Goal: Task Accomplishment & Management: Manage account settings

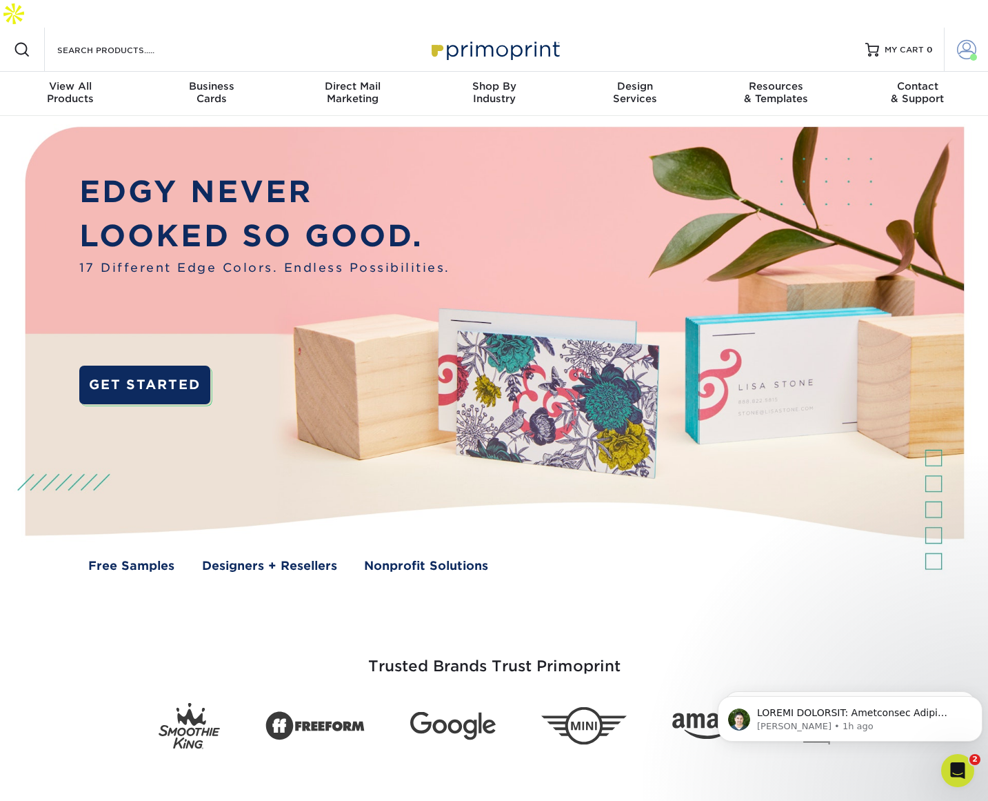
click at [972, 54] on span at bounding box center [973, 57] width 7 height 7
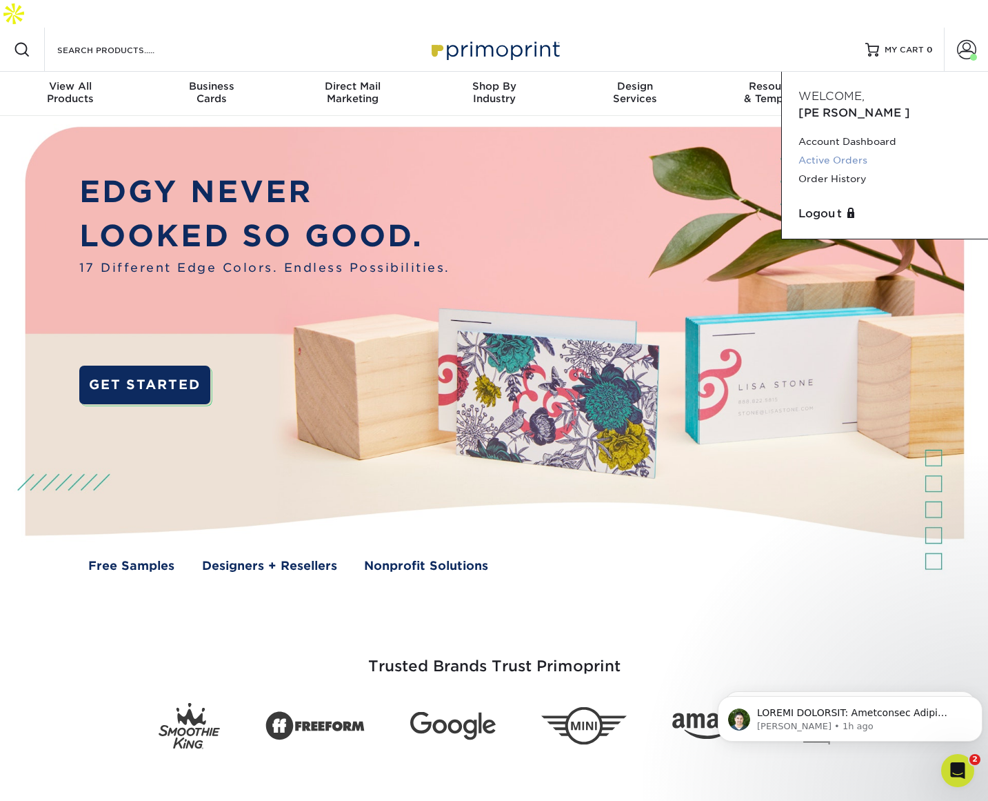
click at [862, 151] on link "Active Orders" at bounding box center [885, 160] width 173 height 19
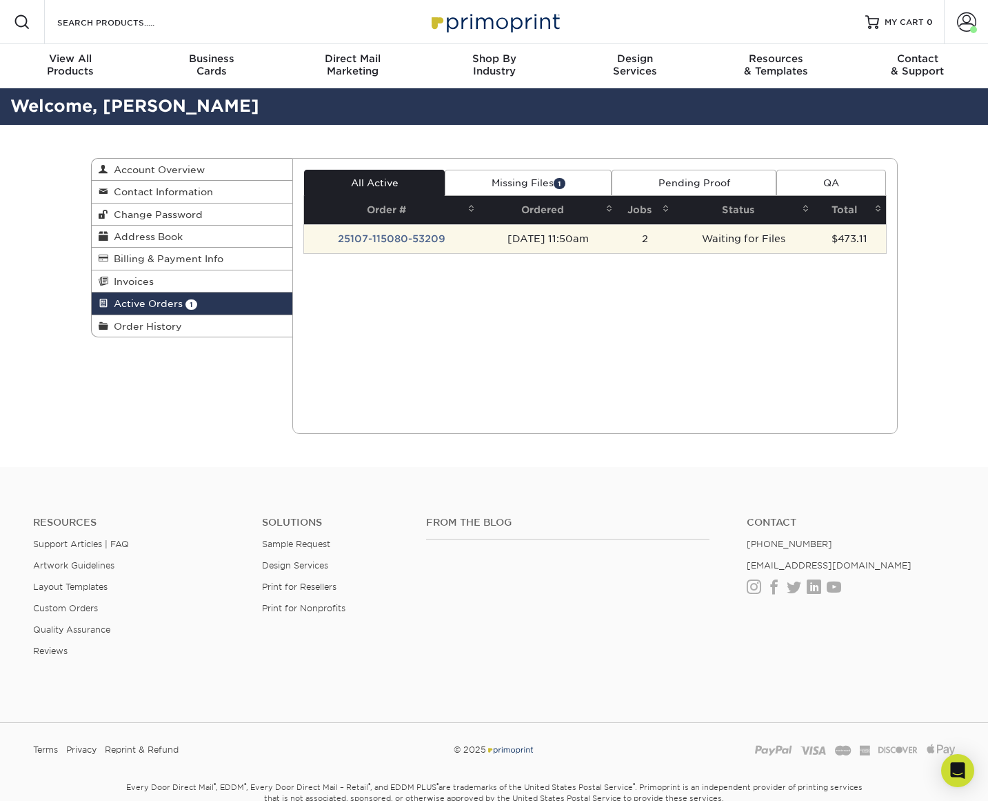
click at [591, 243] on td "10/07/2025 11:50am" at bounding box center [547, 238] width 137 height 29
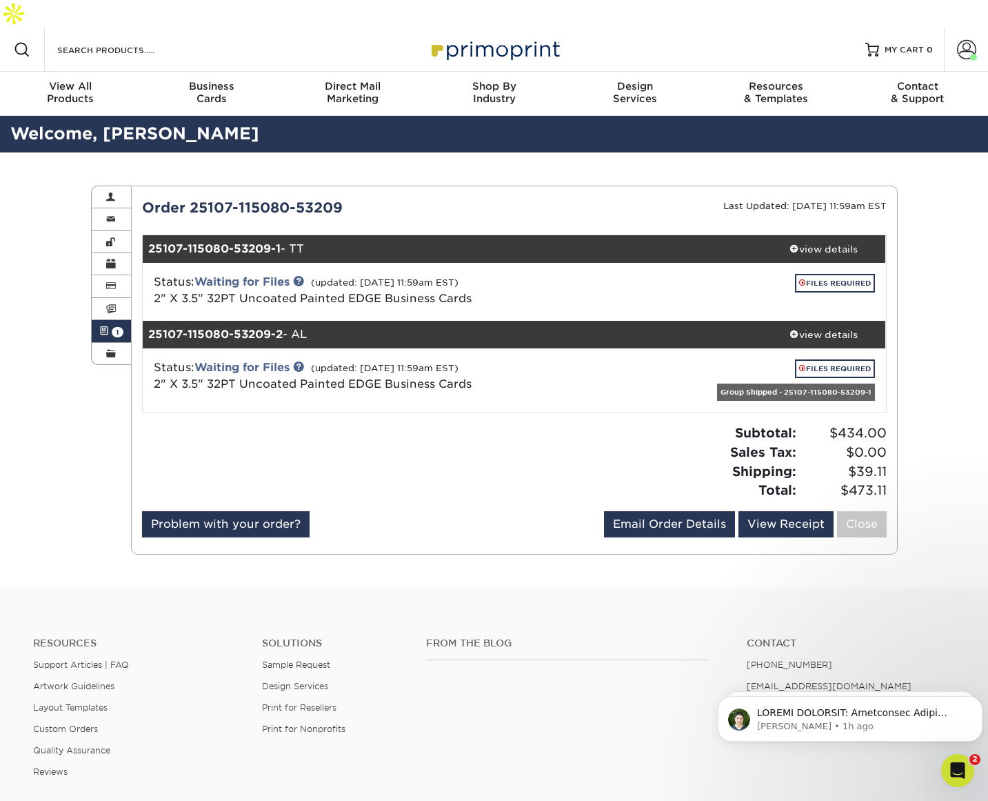
click at [473, 457] on div at bounding box center [323, 466] width 383 height 87
click at [822, 274] on link "FILES REQUIRED" at bounding box center [835, 283] width 80 height 19
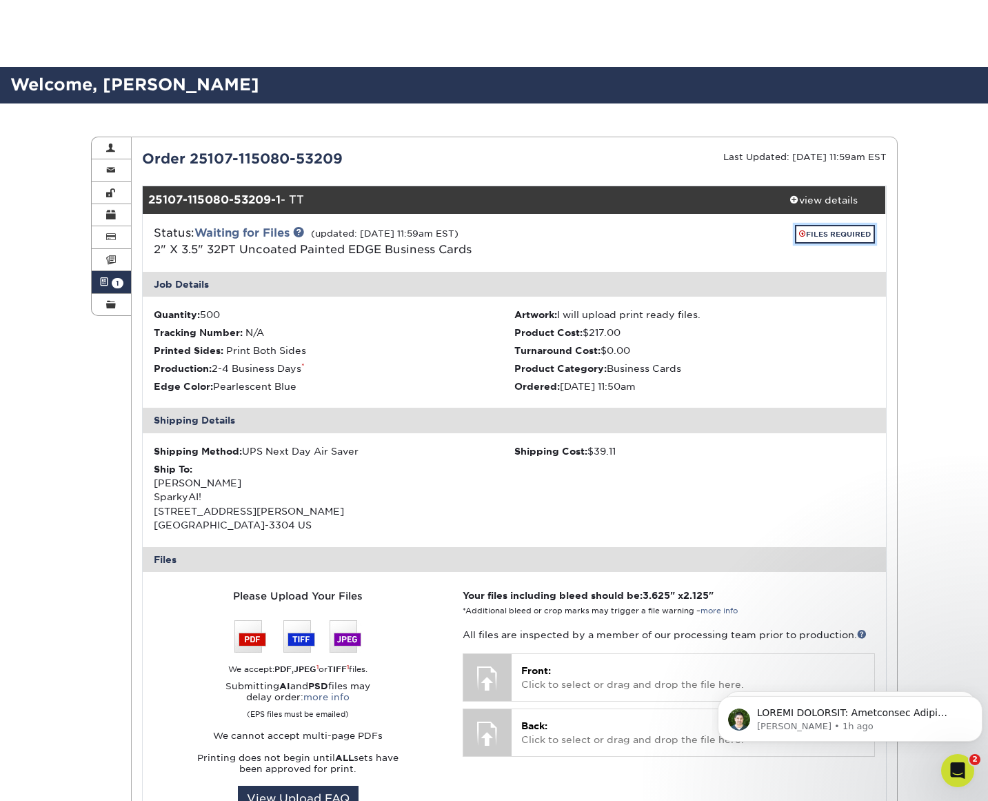
scroll to position [138, 0]
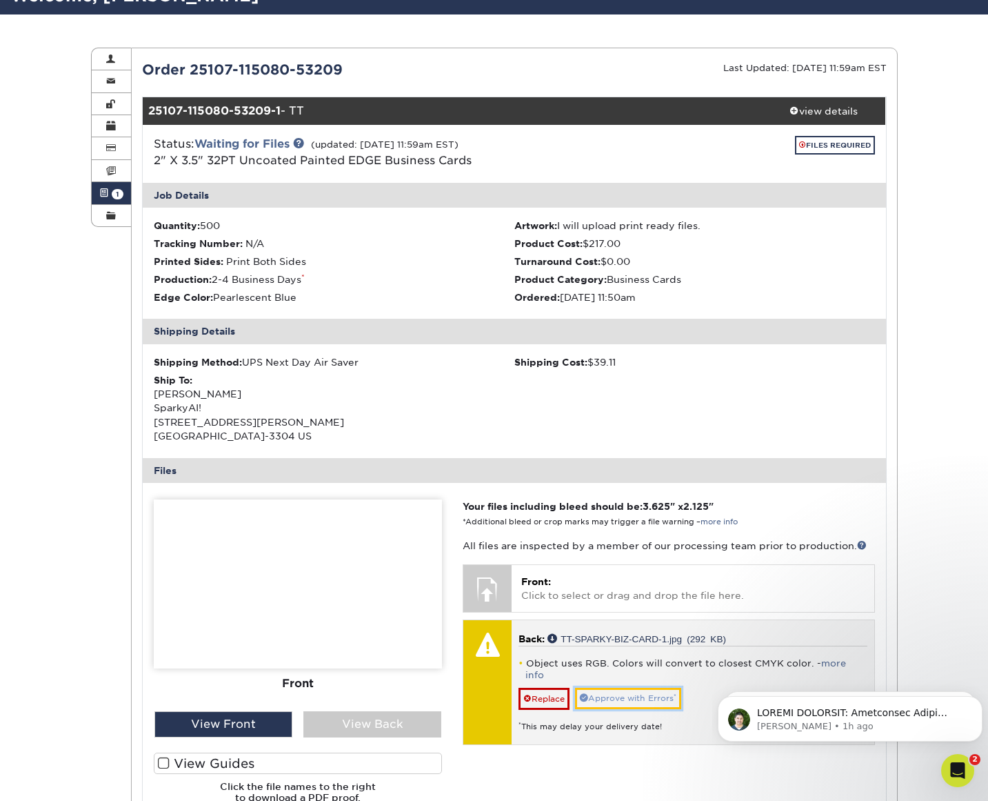
click at [657, 688] on link "Approve with Errors *" at bounding box center [628, 698] width 106 height 21
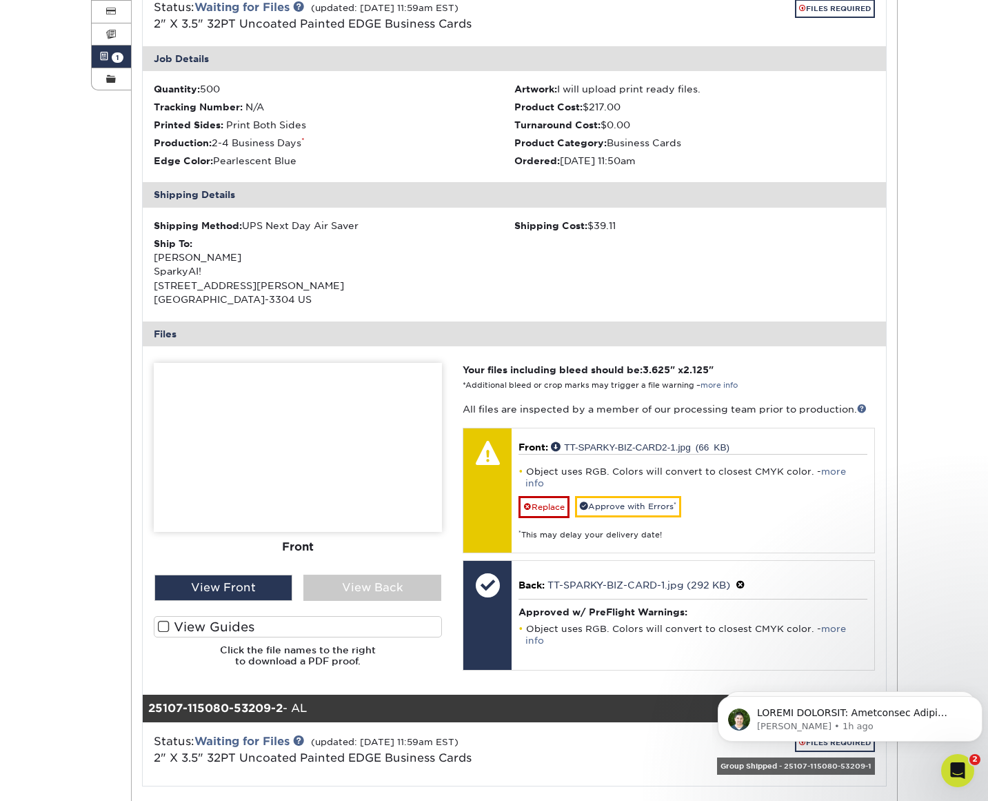
scroll to position [276, 0]
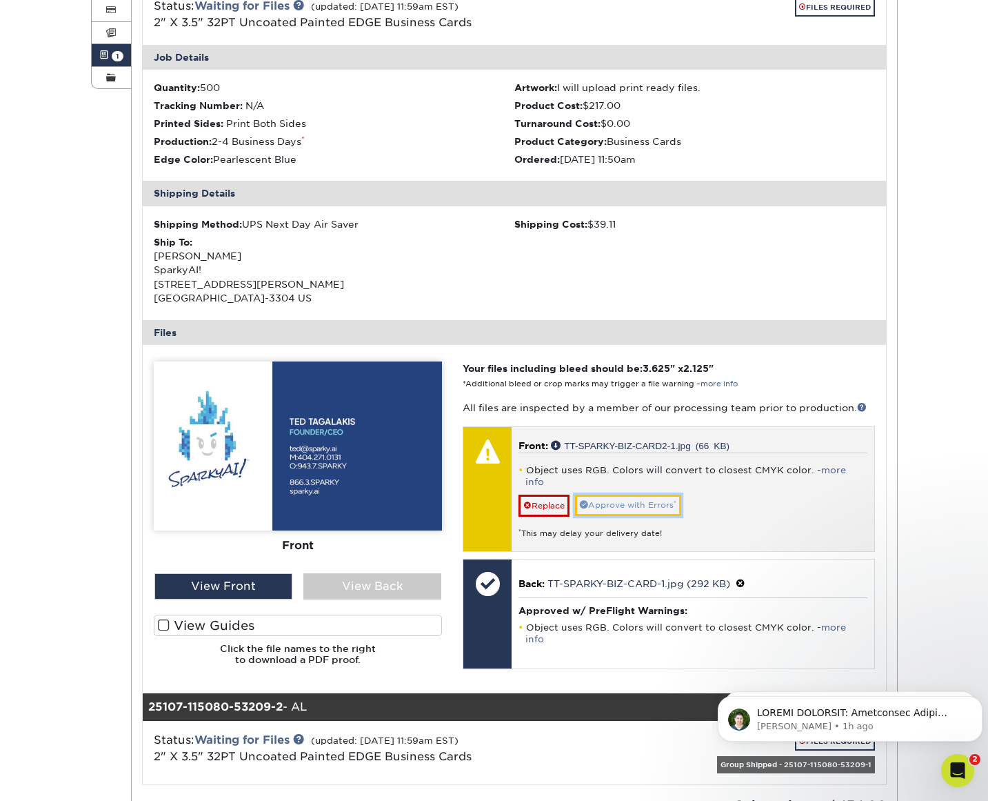
click at [668, 494] on link "Approve with Errors *" at bounding box center [628, 504] width 106 height 21
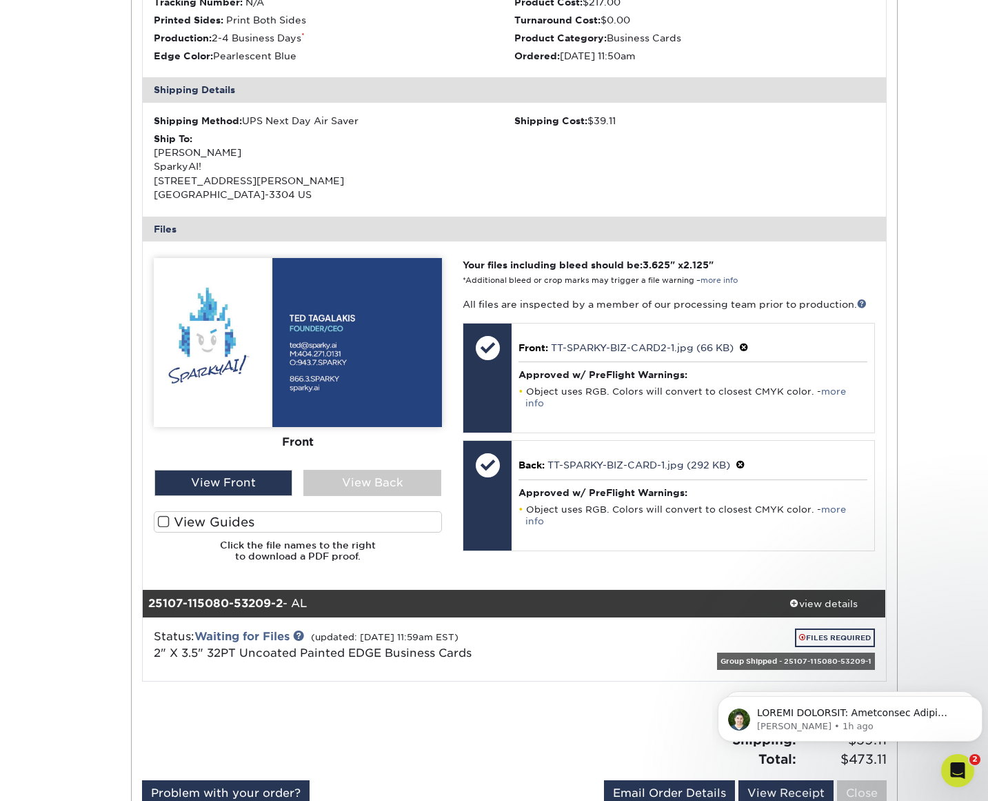
scroll to position [414, 0]
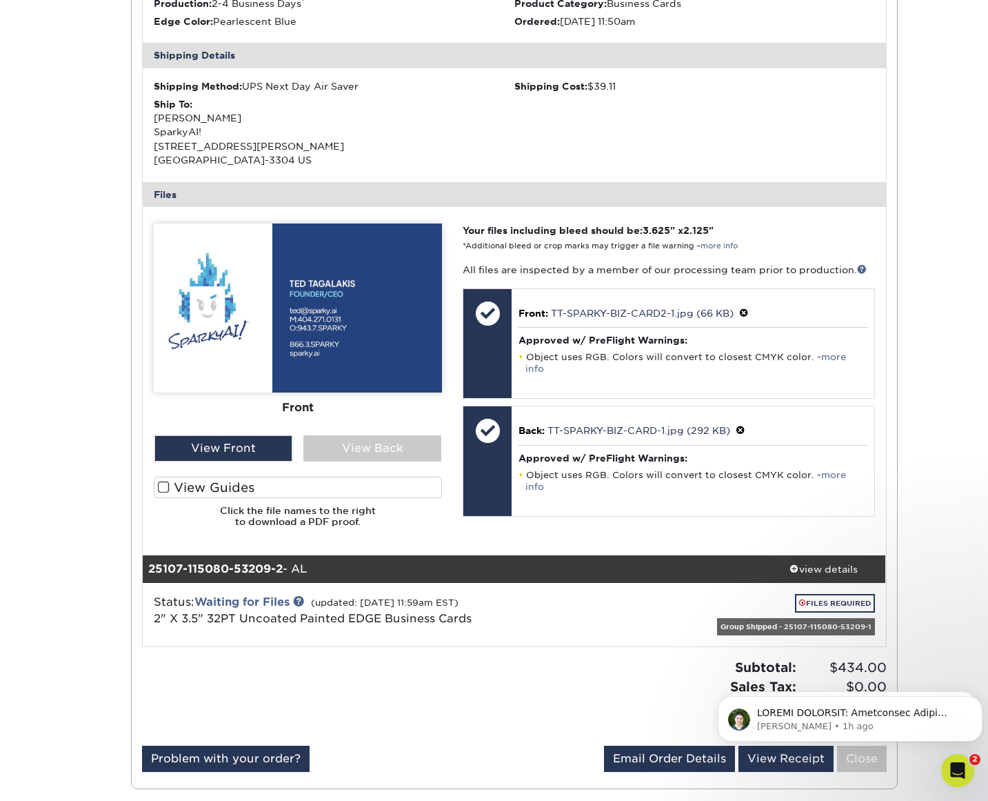
click at [168, 481] on span at bounding box center [164, 487] width 12 height 13
click at [0, 0] on input "View Guides" at bounding box center [0, 0] width 0 height 0
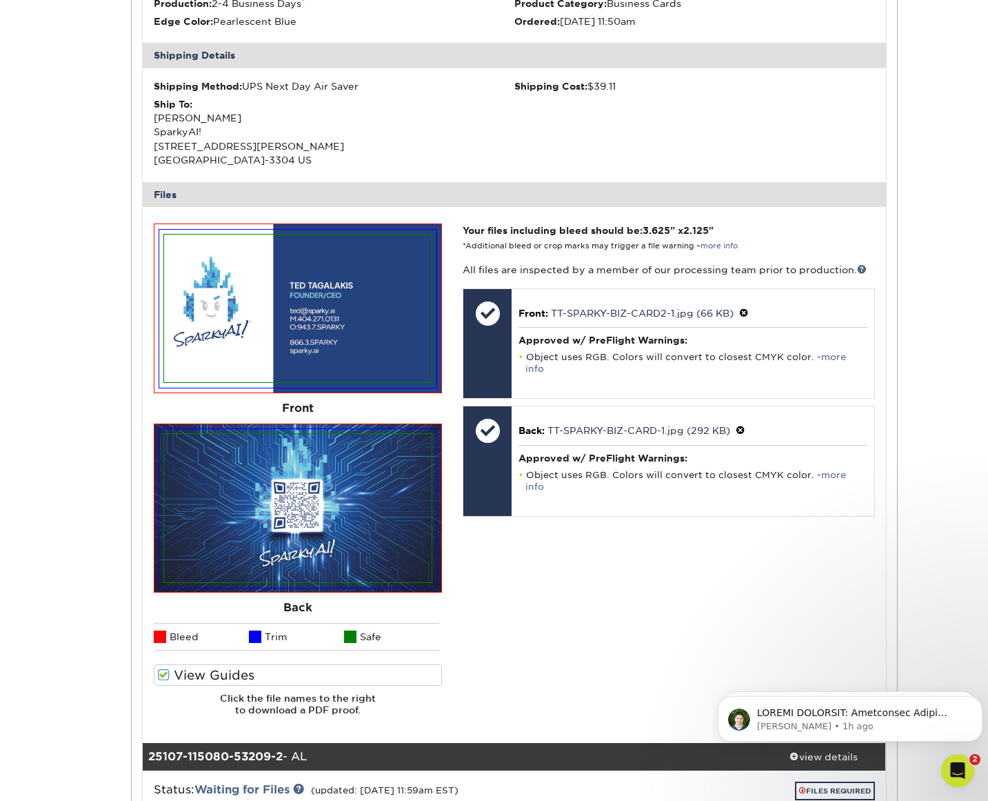
click at [79, 474] on div "Active Orders Account Overview Contact Information Change Password Address Book…" at bounding box center [494, 374] width 988 height 1271
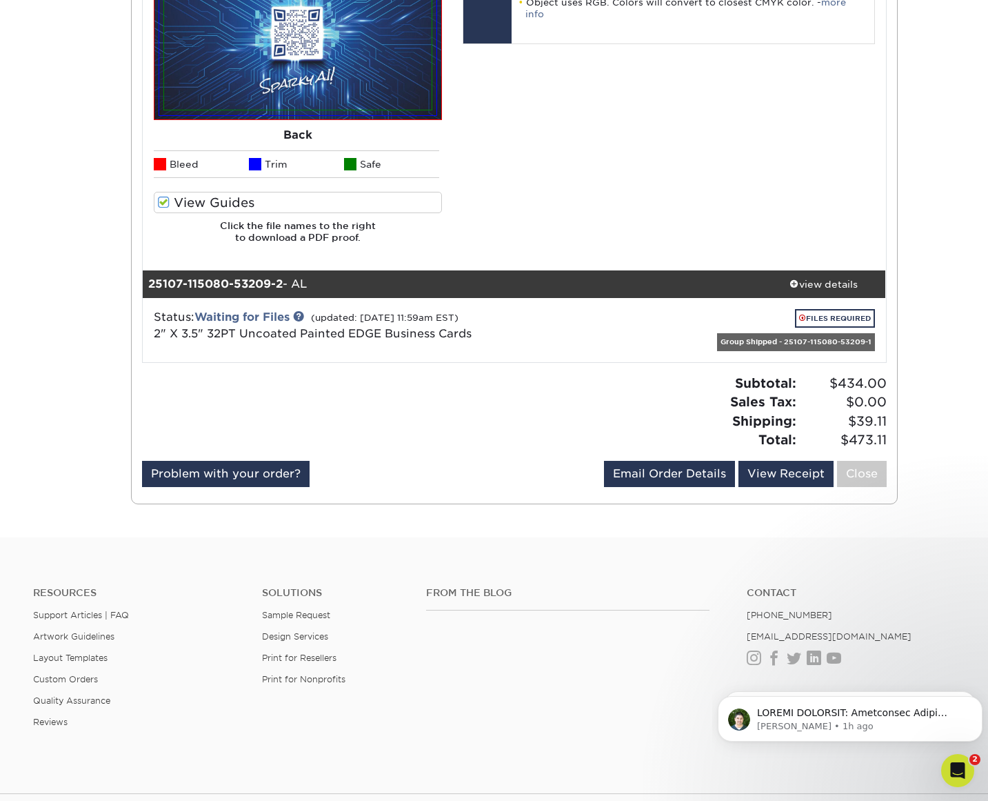
scroll to position [897, 0]
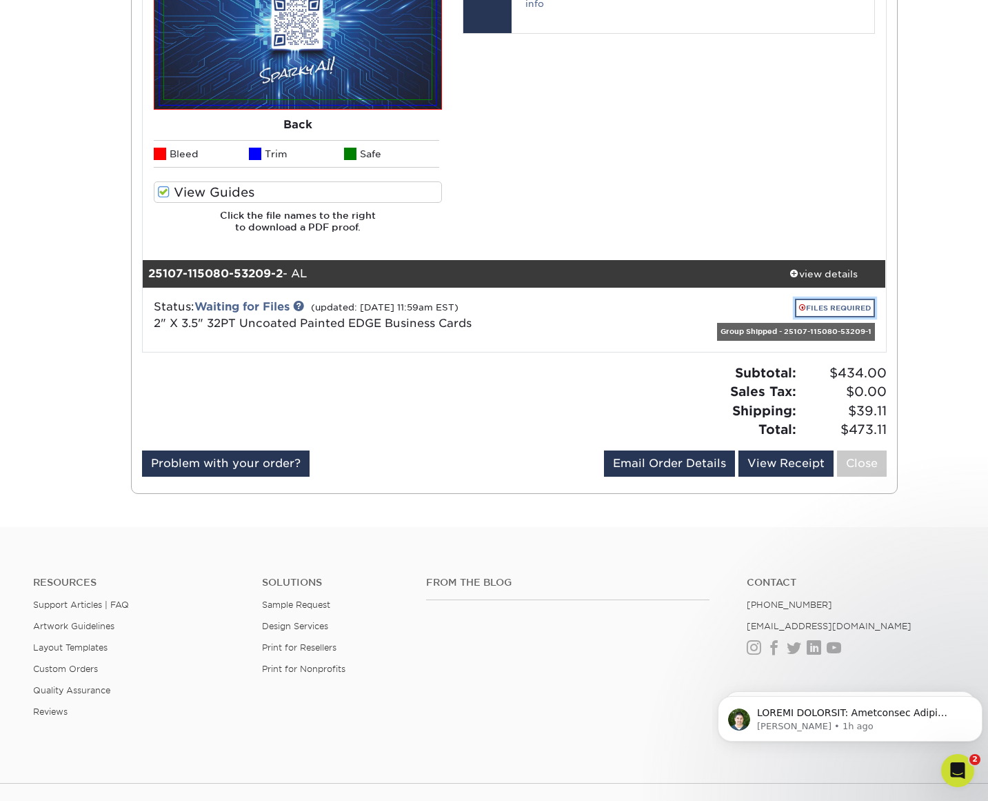
click at [813, 299] on link "FILES REQUIRED" at bounding box center [835, 308] width 80 height 19
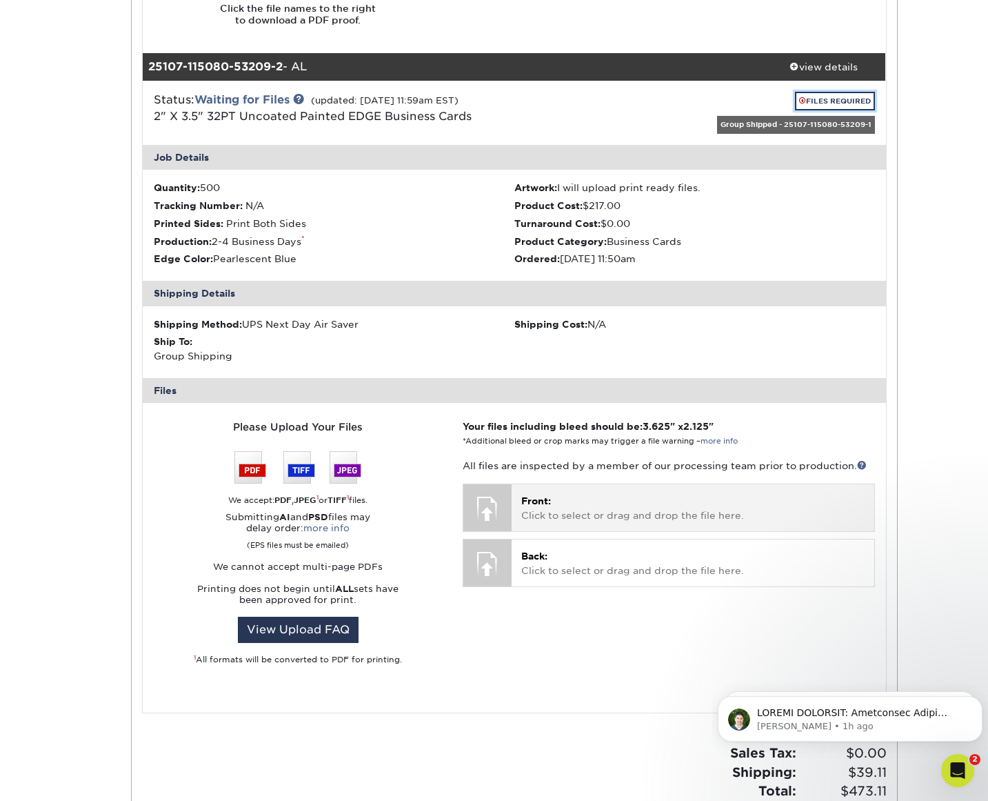
scroll to position [1172, 0]
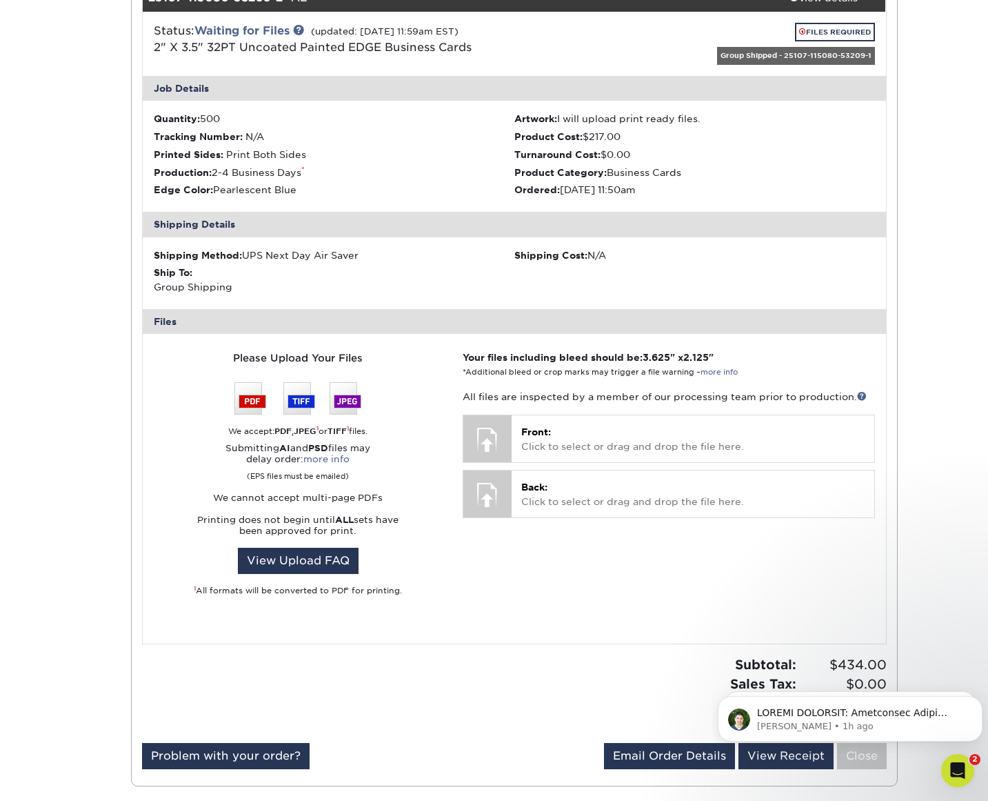
drag, startPoint x: 679, startPoint y: 561, endPoint x: 568, endPoint y: 493, distance: 130.9
click at [679, 561] on div "Your files including bleed should be: 3.625 " x 2.125 " *Additional bleed or cr…" at bounding box center [668, 488] width 432 height 277
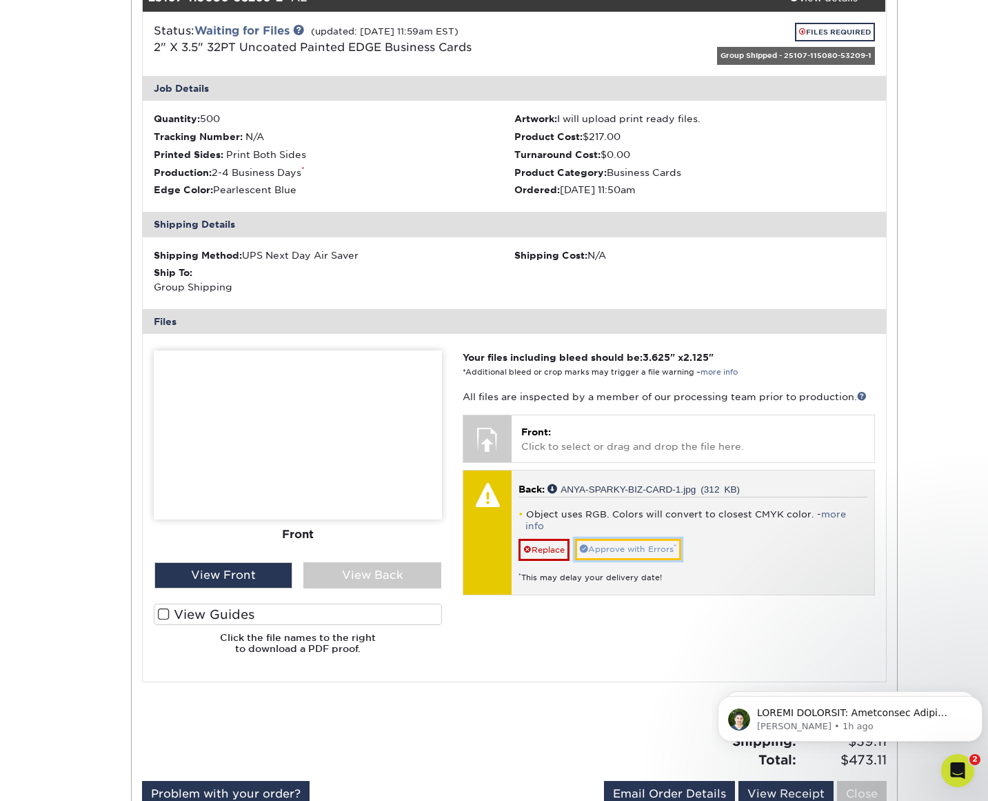
click at [667, 539] on link "Approve with Errors *" at bounding box center [628, 549] width 106 height 21
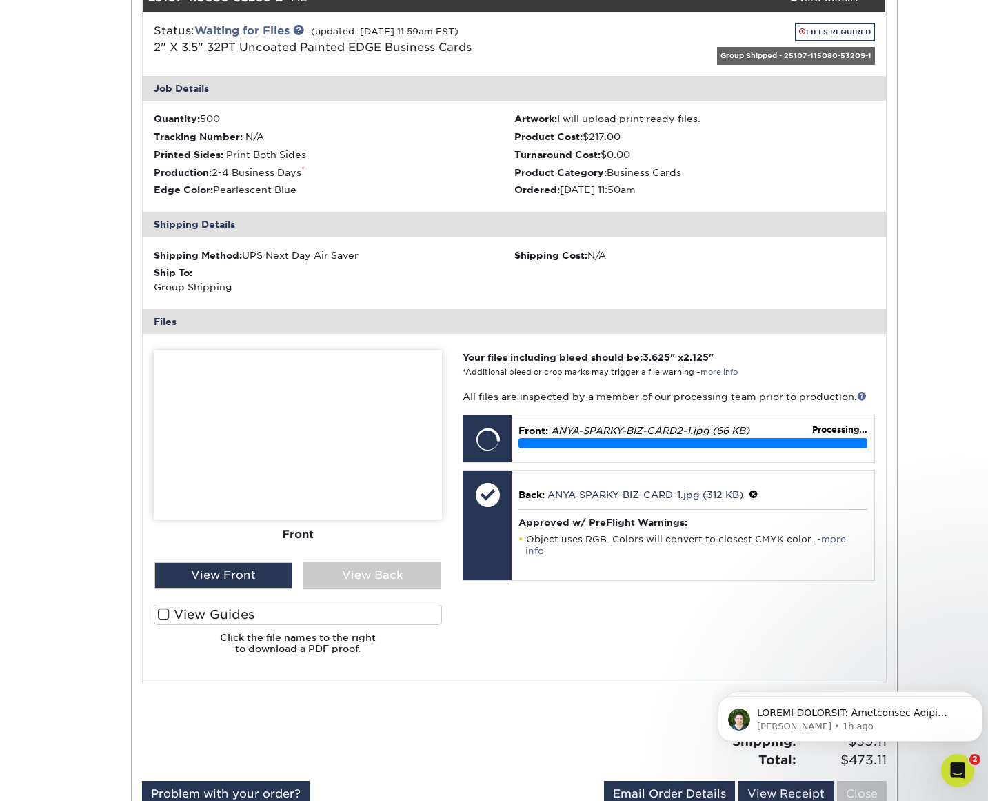
click at [164, 608] on span at bounding box center [164, 614] width 12 height 13
click at [0, 0] on input "View Guides" at bounding box center [0, 0] width 0 height 0
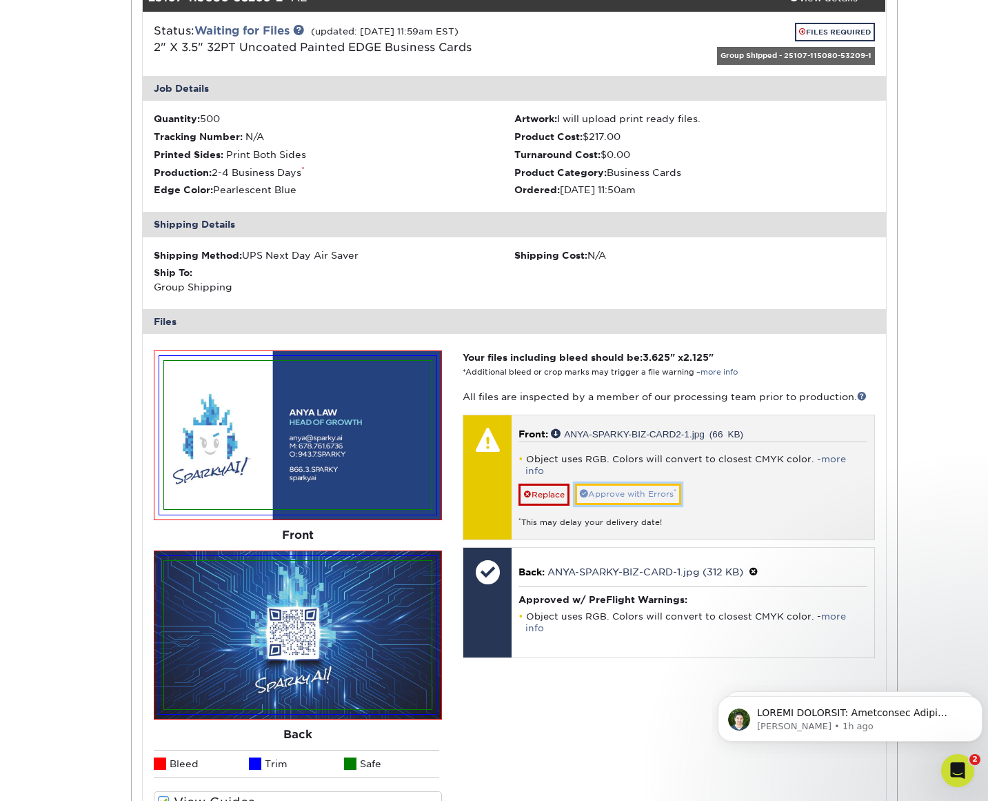
click at [637, 483] on link "Approve with Errors *" at bounding box center [628, 493] width 106 height 21
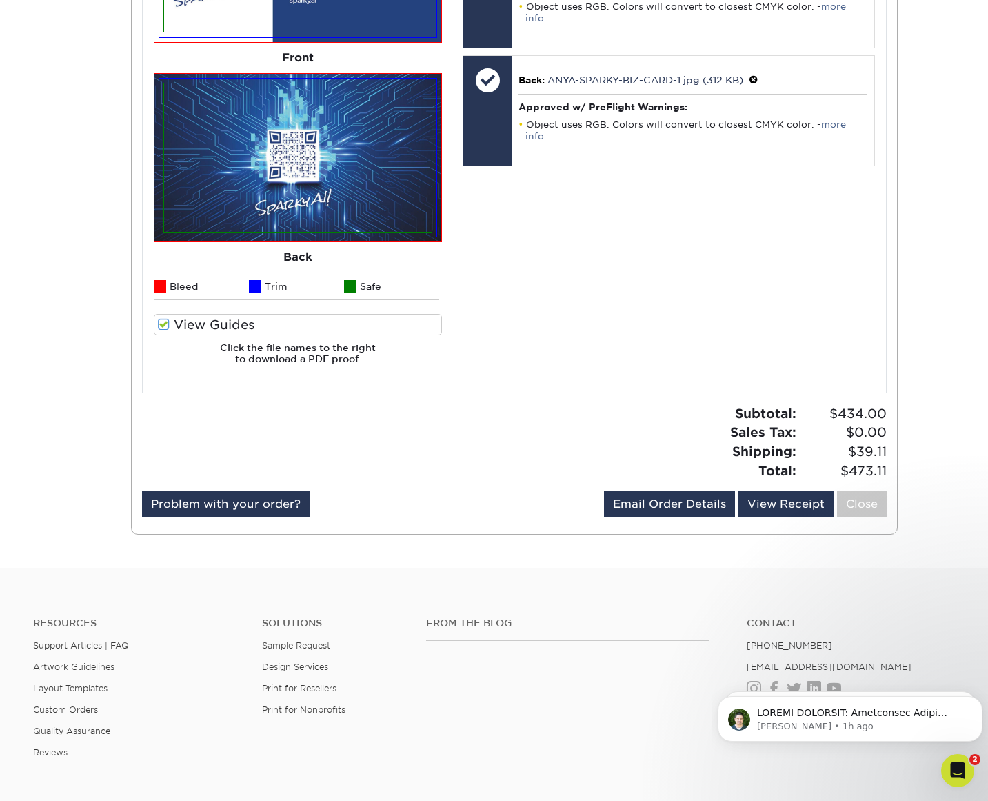
scroll to position [1655, 0]
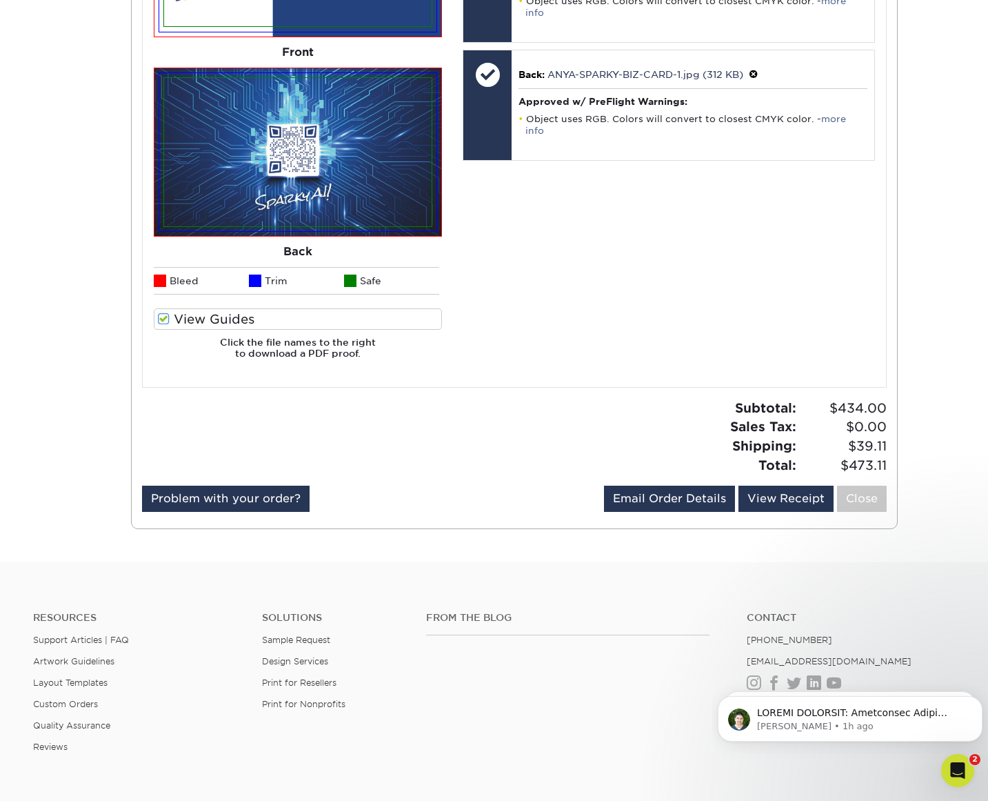
click at [488, 399] on div at bounding box center [323, 442] width 383 height 87
click at [874, 485] on link "Close" at bounding box center [862, 498] width 50 height 26
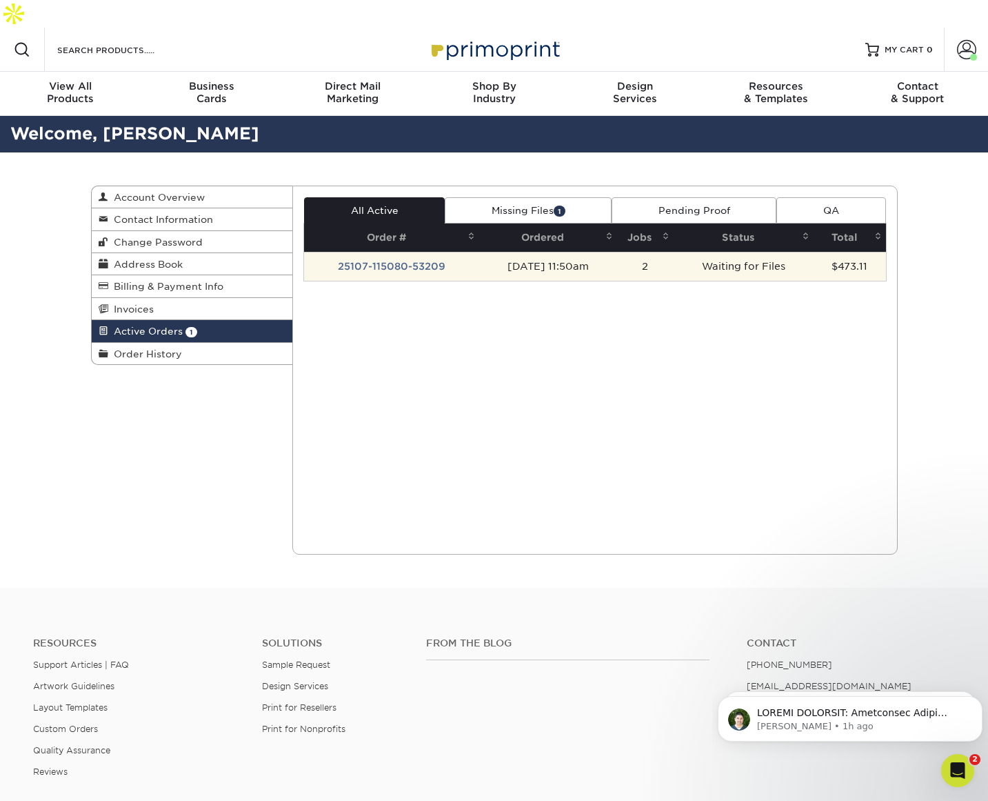
click at [505, 252] on td "[DATE] 11:50am" at bounding box center [547, 266] width 137 height 29
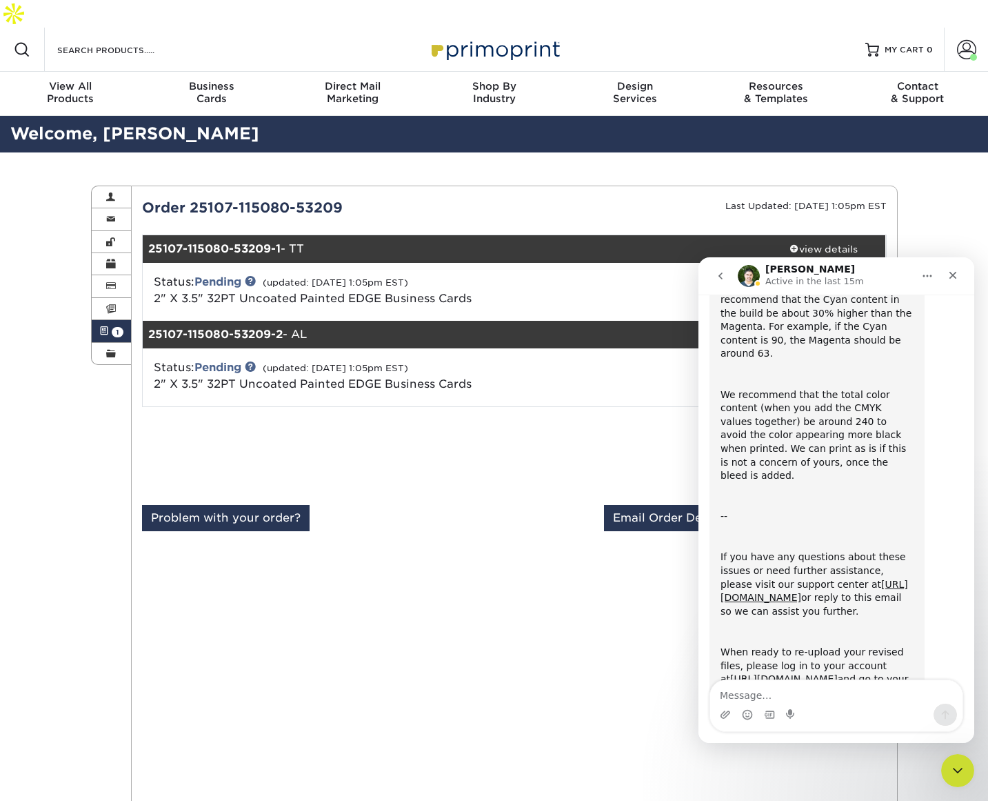
scroll to position [628, 0]
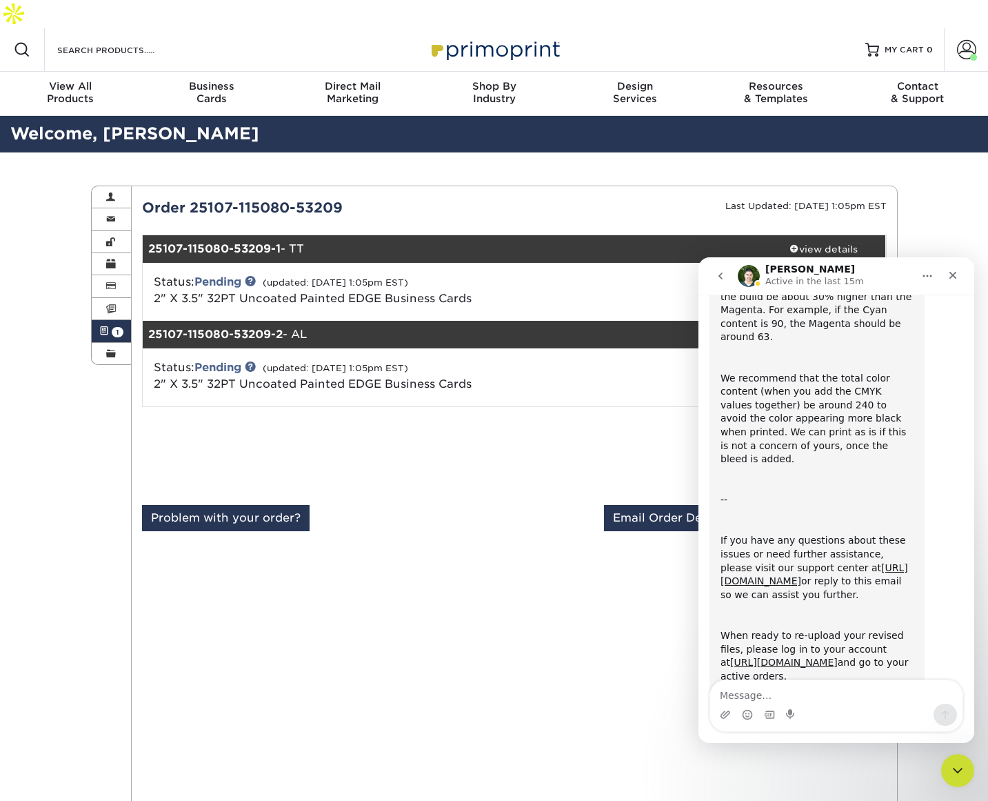
click at [771, 687] on textarea "Message…" at bounding box center [836, 691] width 252 height 23
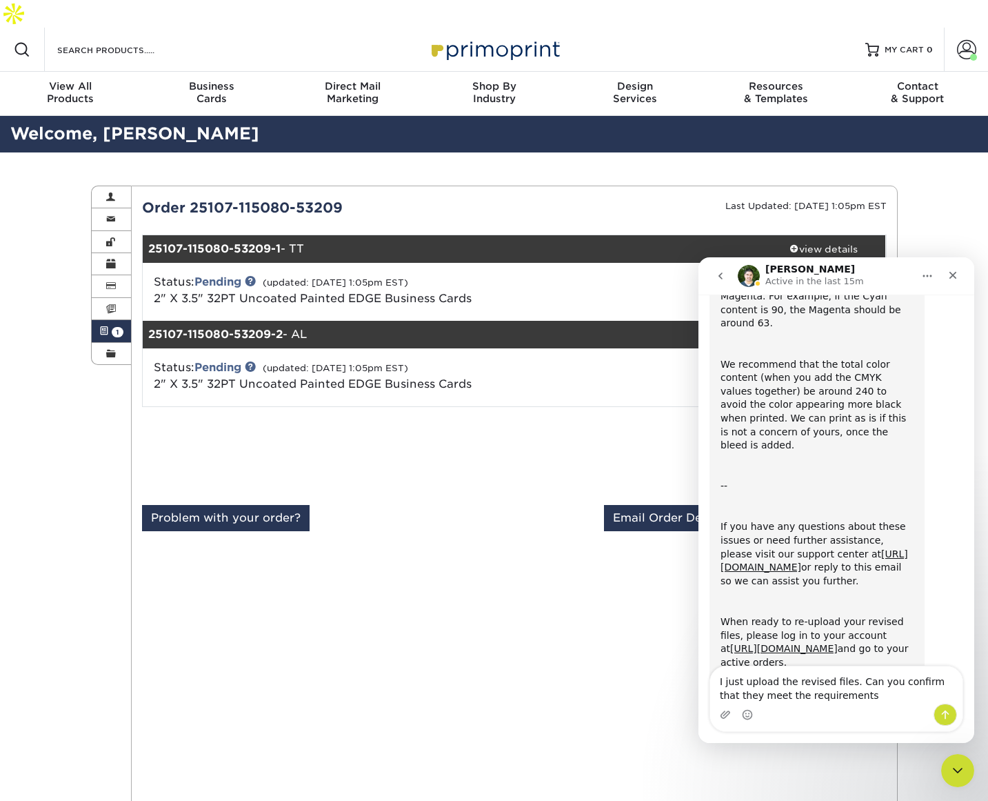
type textarea "I just upload the revised files. Can you confirm that they meet the requirement…"
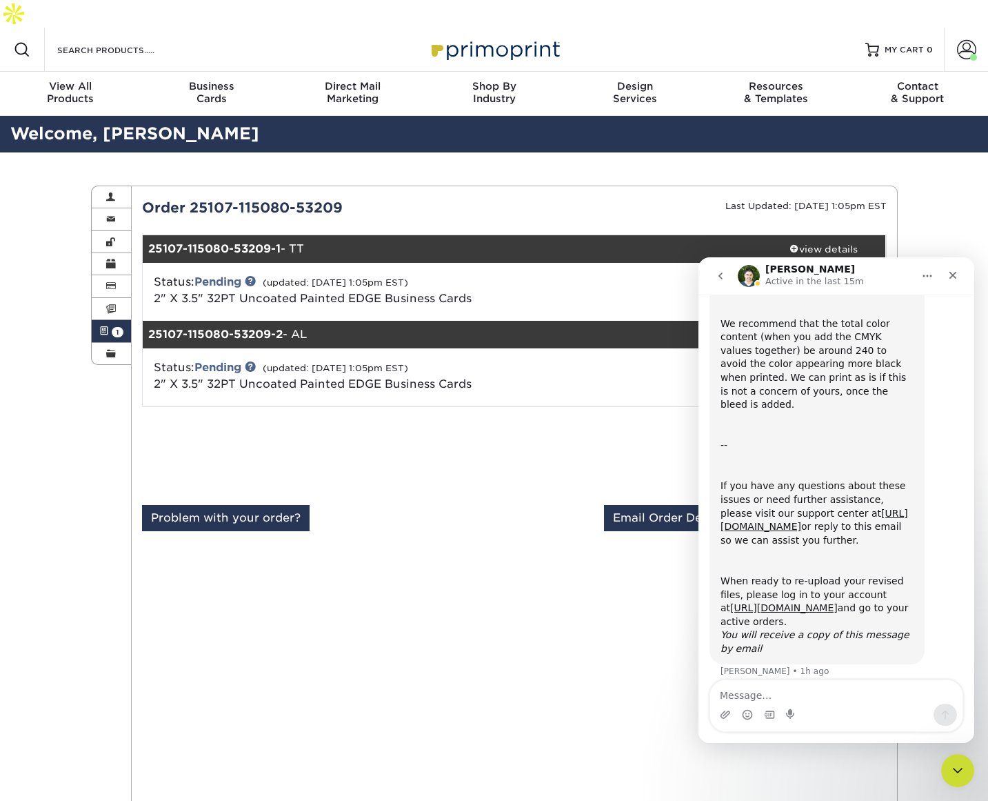
click at [421, 614] on div "All Active Missing Files 1 Pending Proof QA Order # Ordered Jobs Status Total 2" at bounding box center [514, 600] width 745 height 806
click at [425, 505] on div "Problem with your order? Email Order Details ted@sparky.ai Send View Receipt Cl…" at bounding box center [514, 521] width 745 height 32
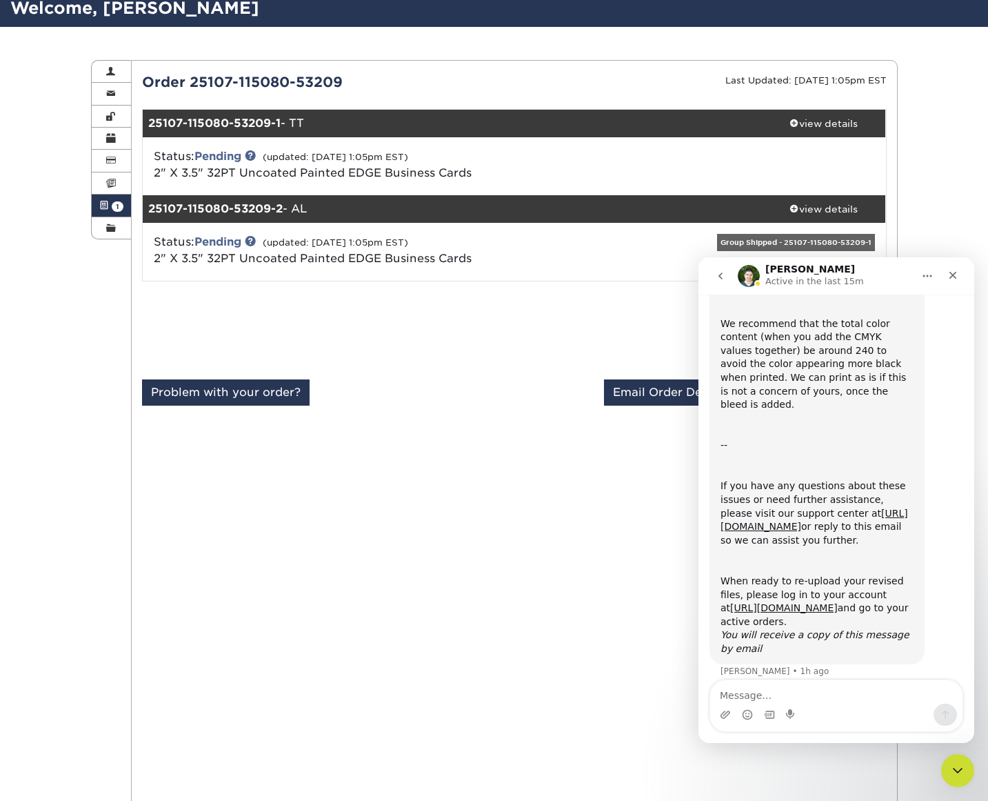
scroll to position [138, 0]
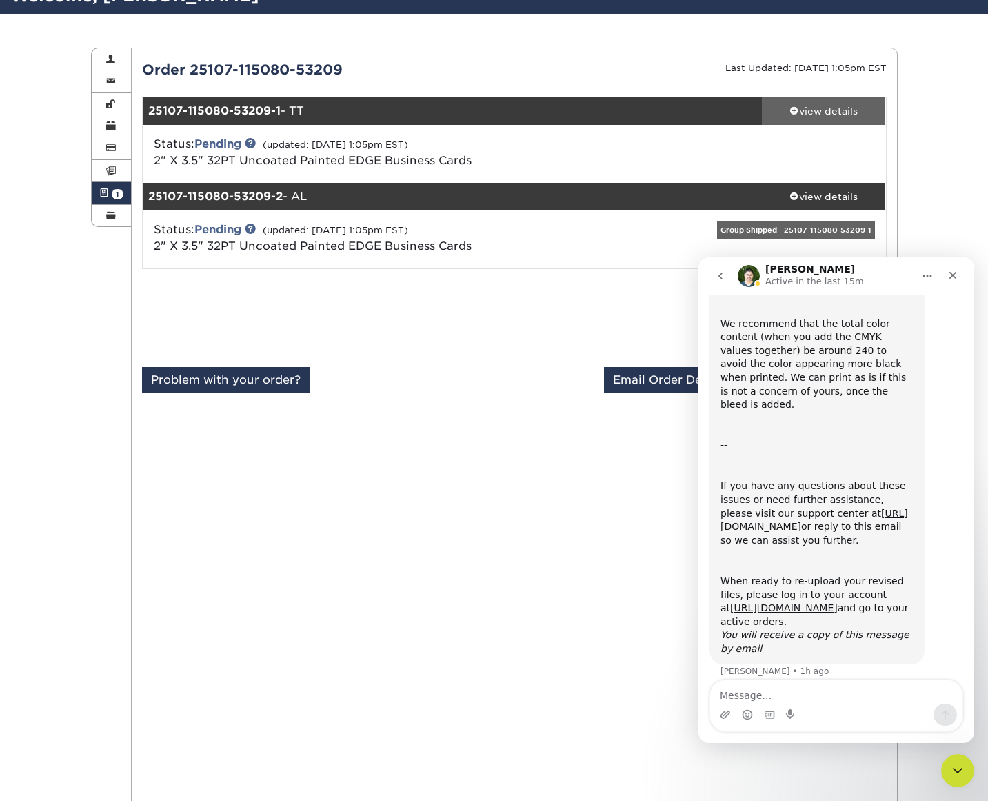
click at [815, 104] on div "view details" at bounding box center [824, 111] width 124 height 14
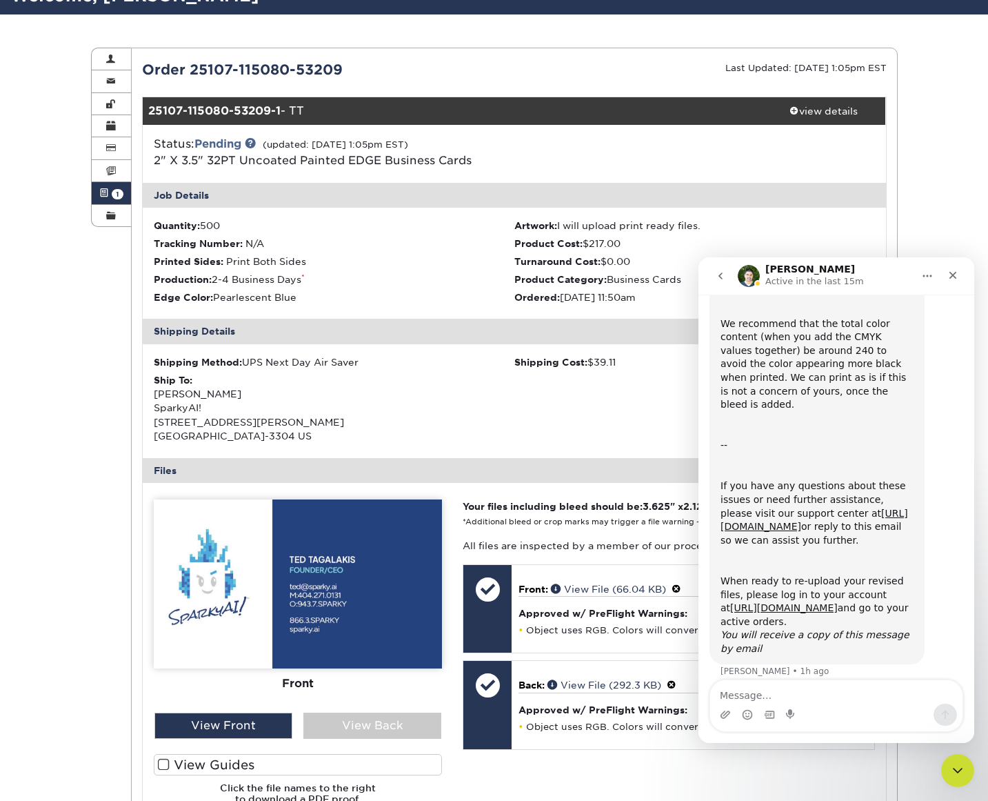
click at [538, 344] on div "Shipping Method: UPS Next Day Air Saver Shipping Cost: $39.11 Ship To: Ted Taga…" at bounding box center [514, 401] width 743 height 114
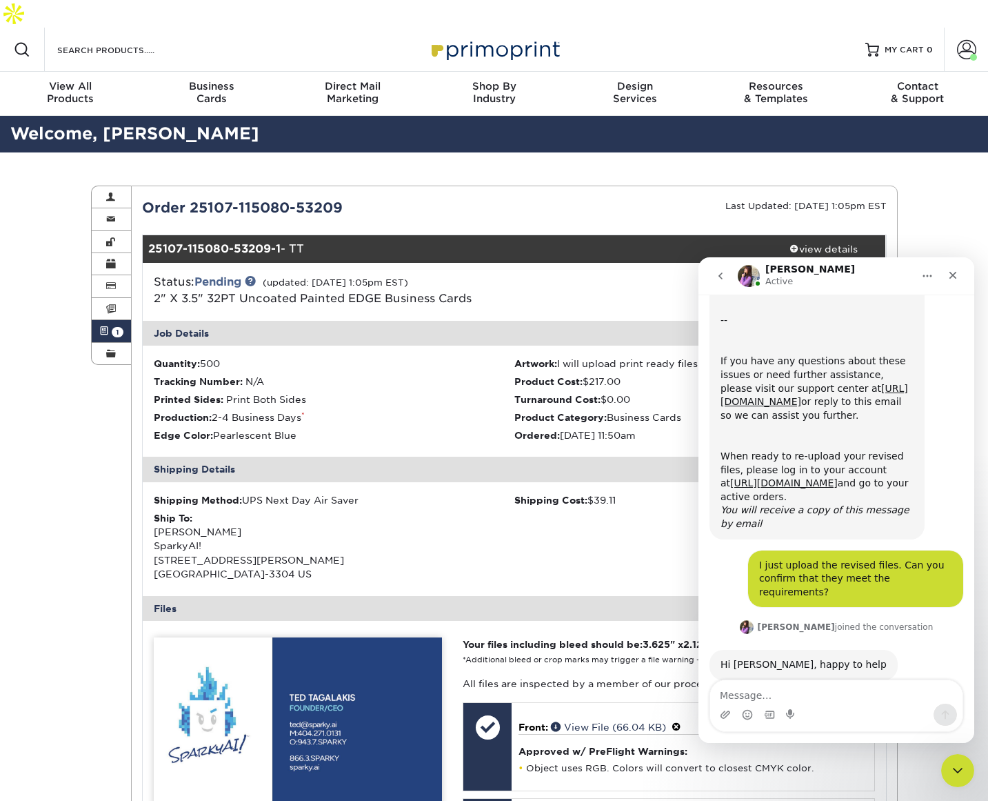
scroll to position [808, 0]
click at [767, 695] on textarea "Message…" at bounding box center [836, 691] width 252 height 23
type textarea "Great."
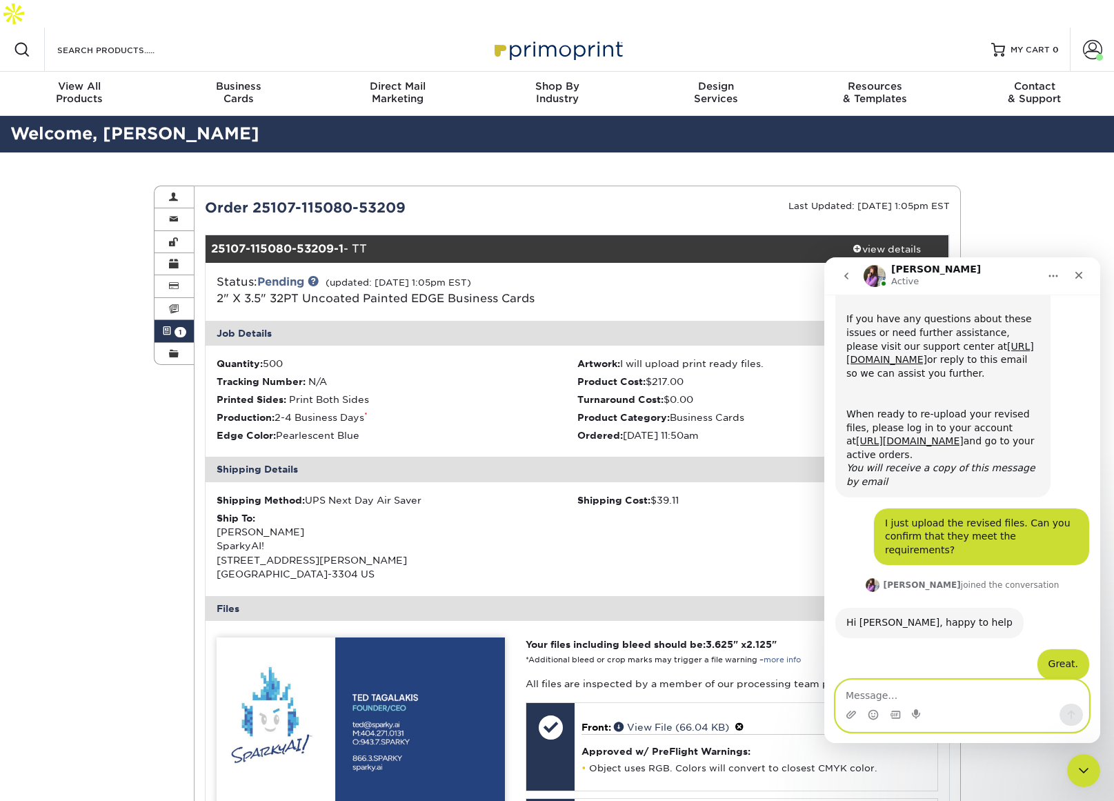
scroll to position [877, 0]
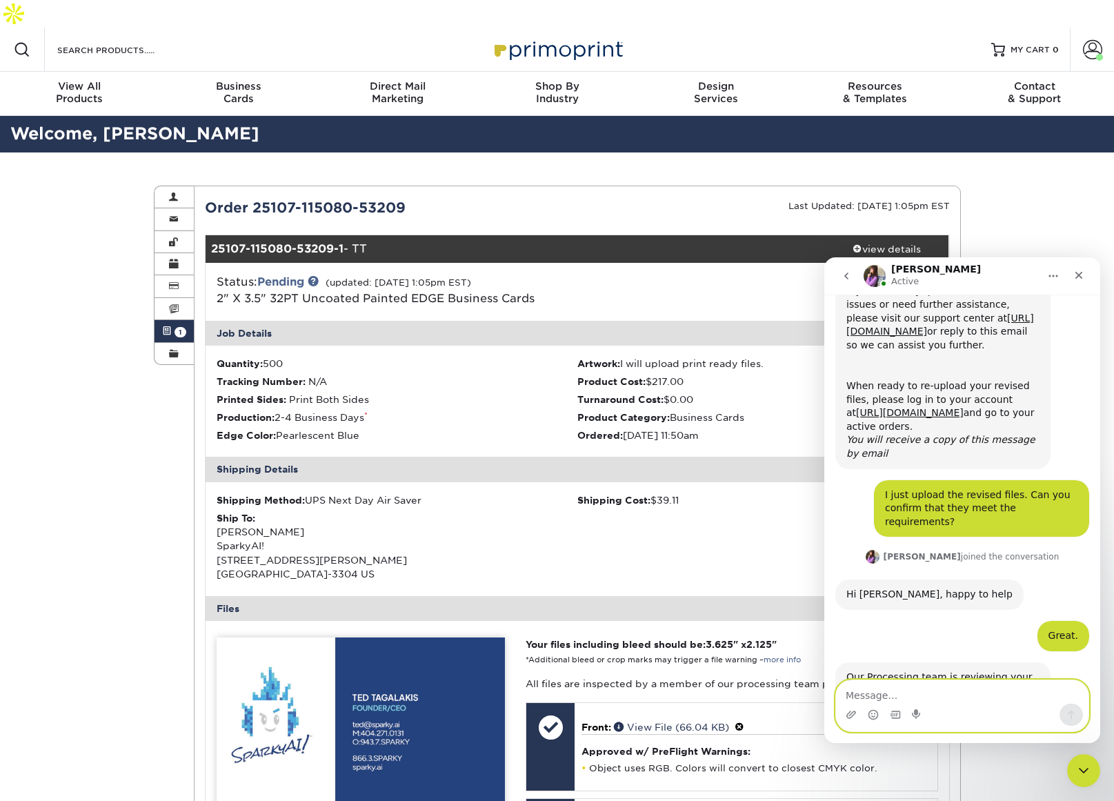
click at [899, 693] on textarea "Message…" at bounding box center [962, 691] width 252 height 23
type textarea "perfect. I can email PDFs with bleeds, etc"
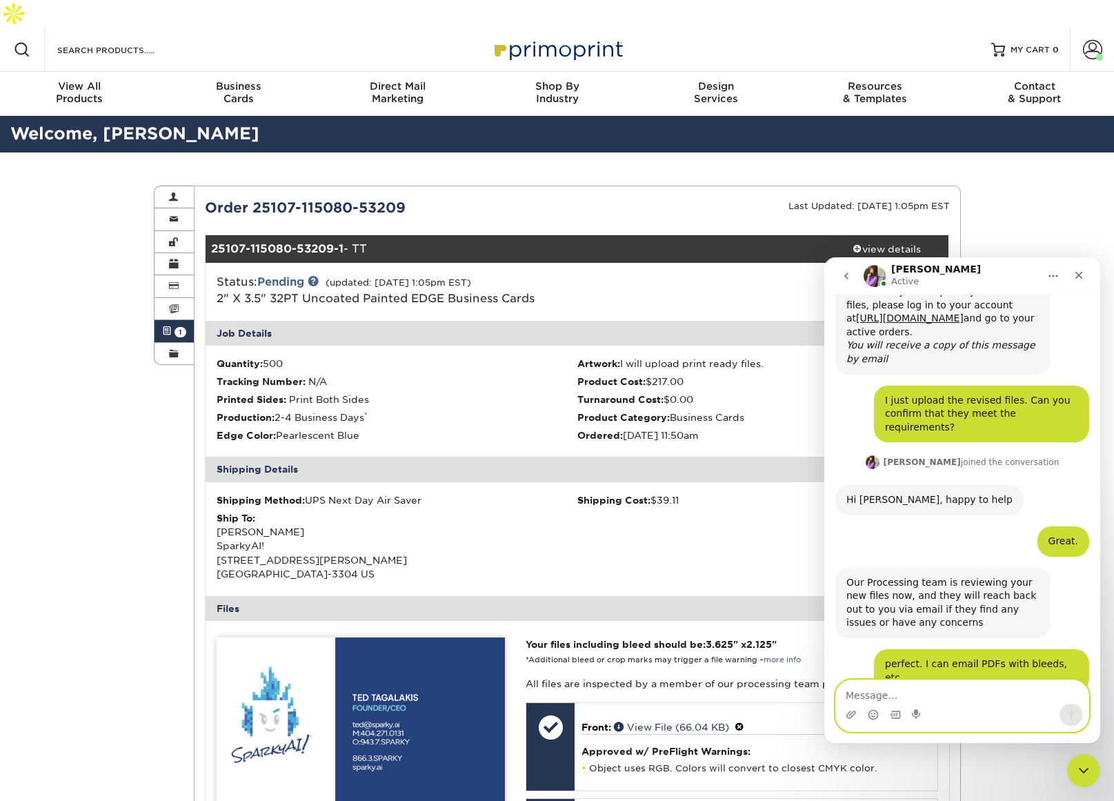
scroll to position [987, 0]
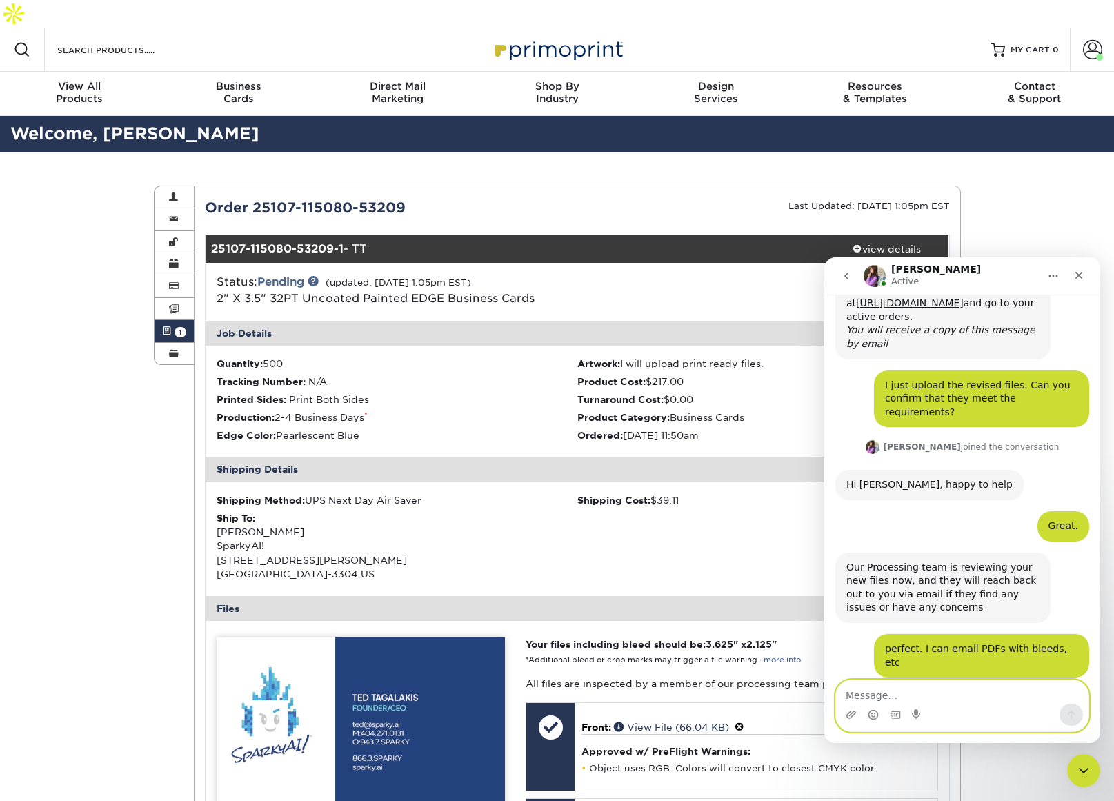
click at [932, 690] on textarea "Message…" at bounding box center [962, 691] width 252 height 23
type textarea "I appreciate it"
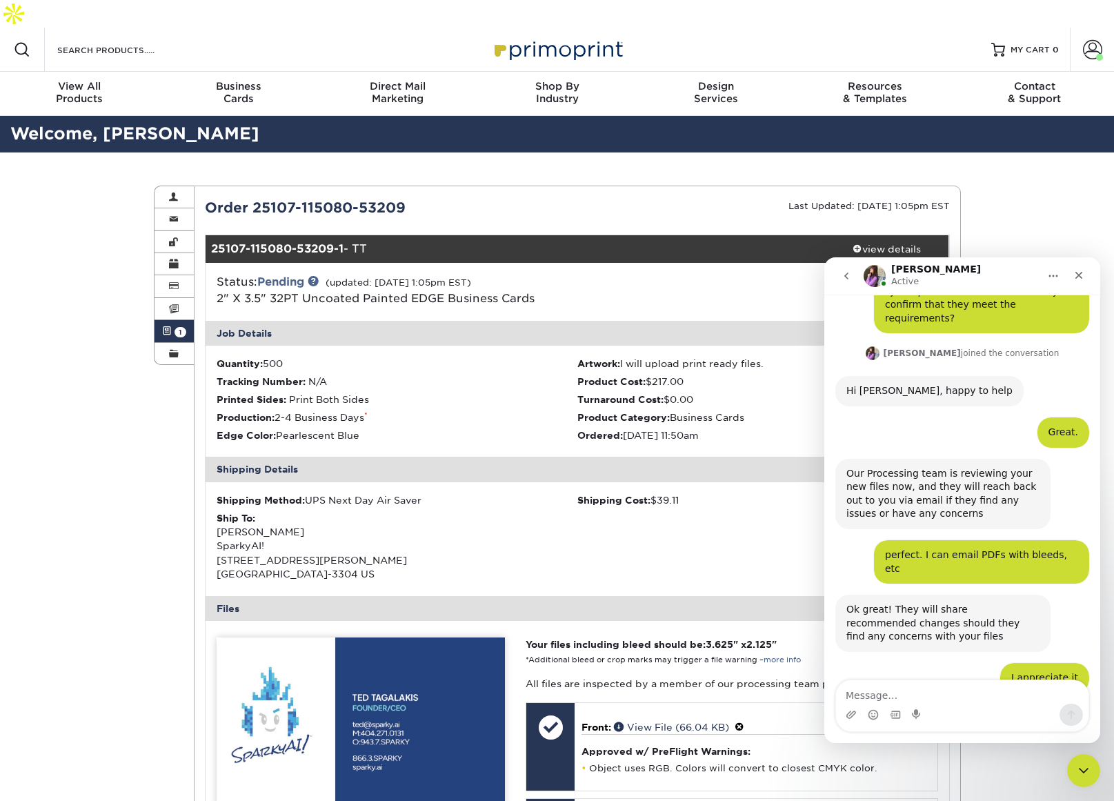
scroll to position [1096, 0]
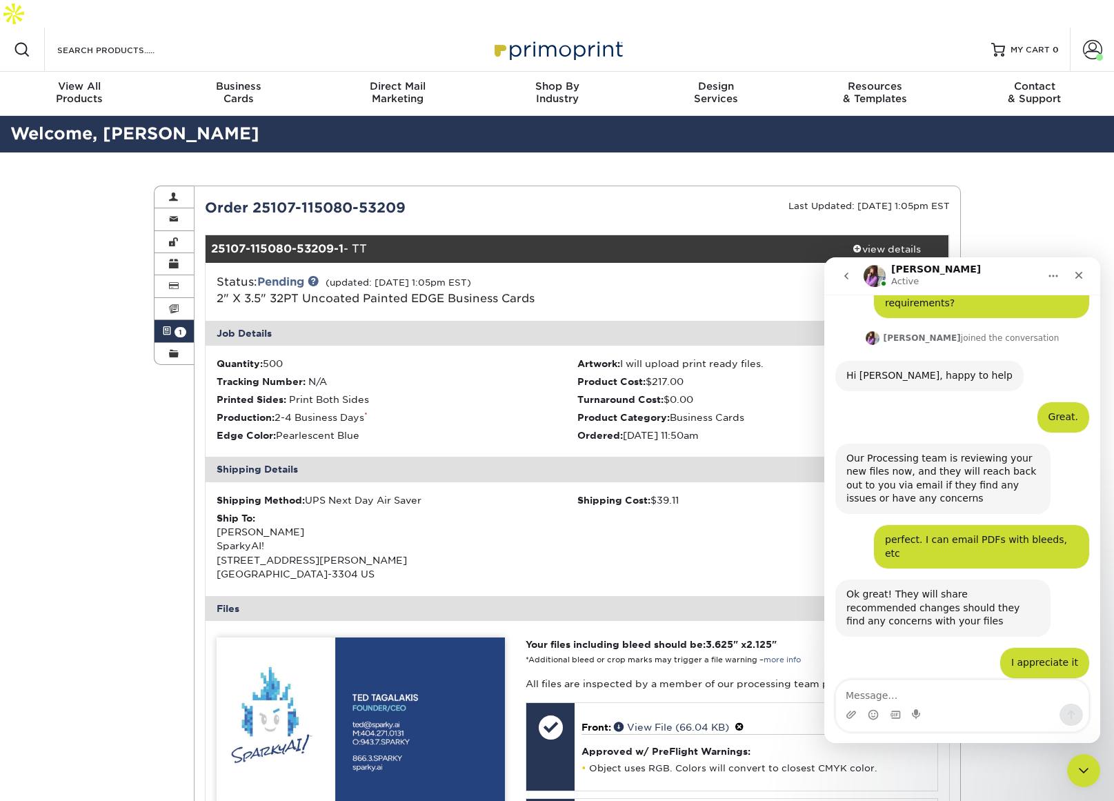
click at [128, 485] on div "Active Orders Account Overview Contact Information Change Password Address Book…" at bounding box center [557, 691] width 1114 height 1079
click at [125, 449] on div "Active Orders Account Overview Contact Information Change Password Address Book…" at bounding box center [557, 691] width 1114 height 1079
click at [427, 428] on li "Edge Color: Pearlescent Blue" at bounding box center [397, 435] width 361 height 14
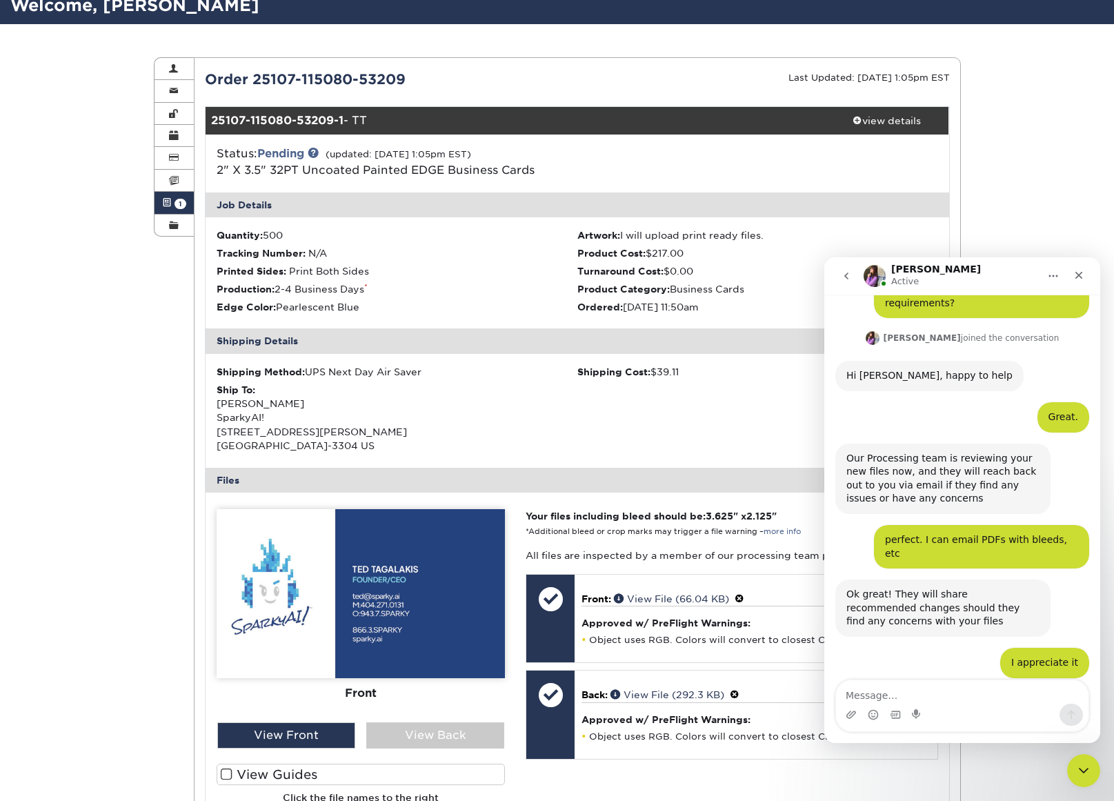
scroll to position [138, 0]
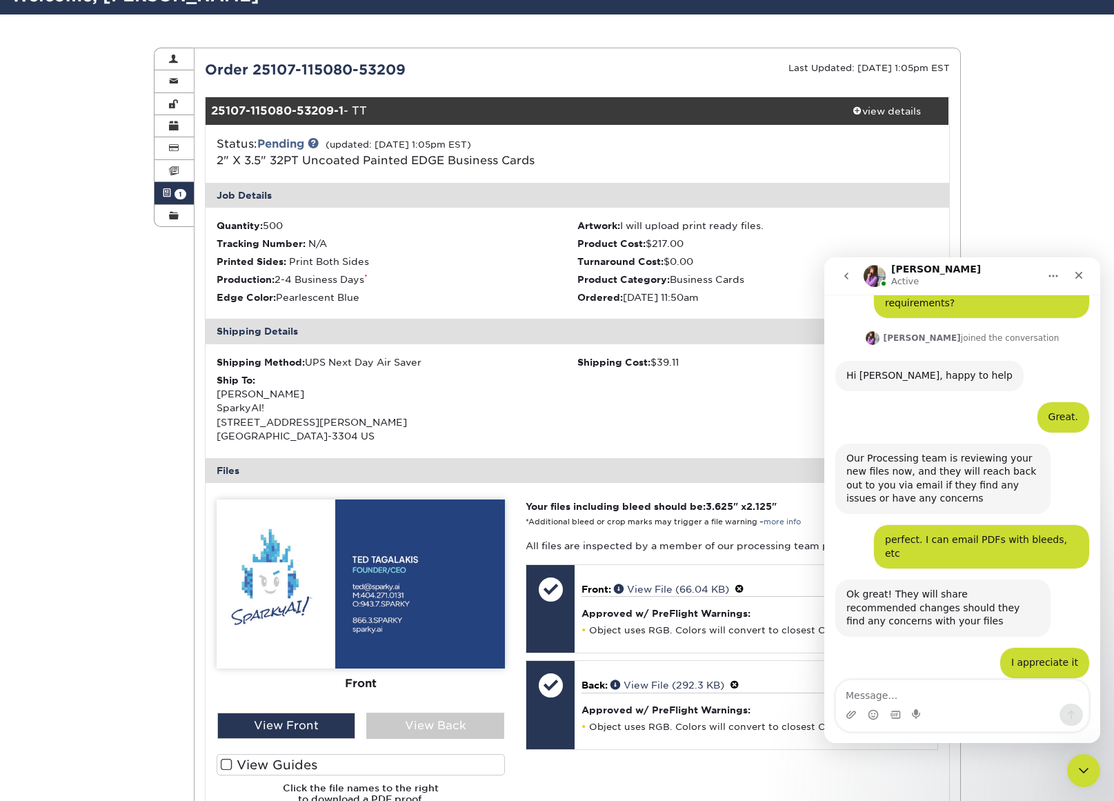
click at [166, 549] on div "Active Orders Account Overview Contact Information Change Password Address Book…" at bounding box center [557, 553] width 828 height 1079
click at [856, 692] on textarea "Message…" at bounding box center [962, 691] width 252 height 23
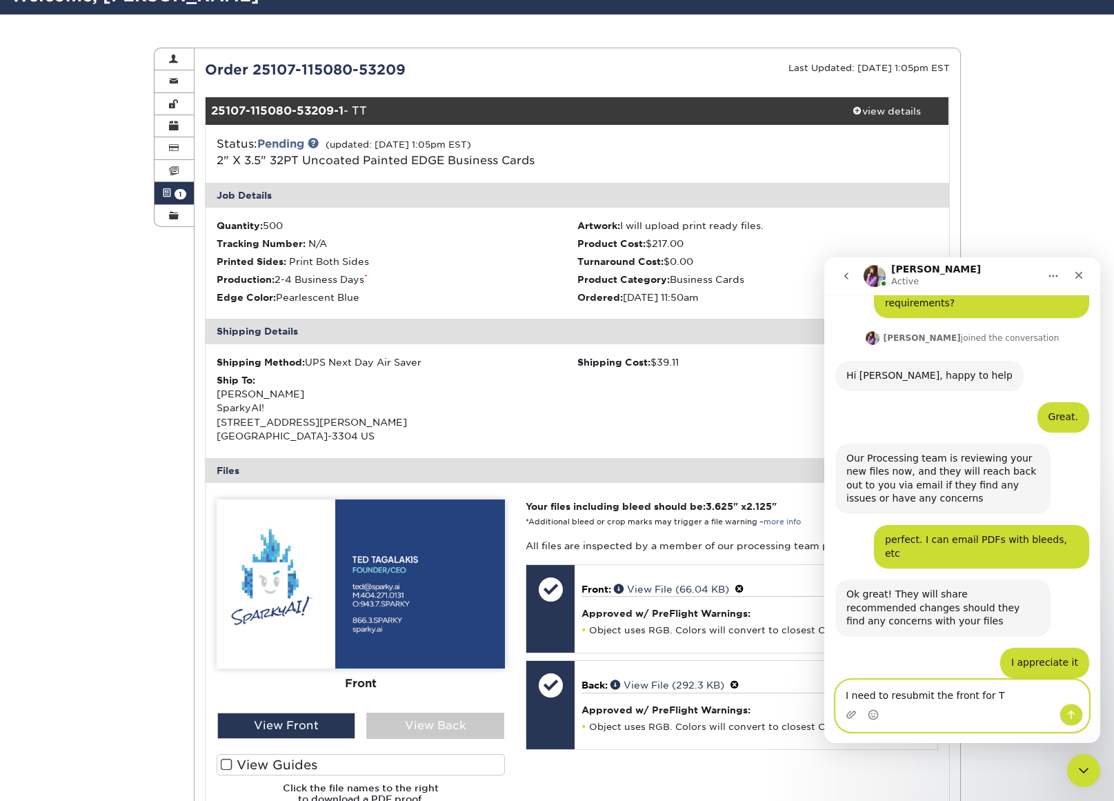
type textarea "I need to resubmit the front for TT"
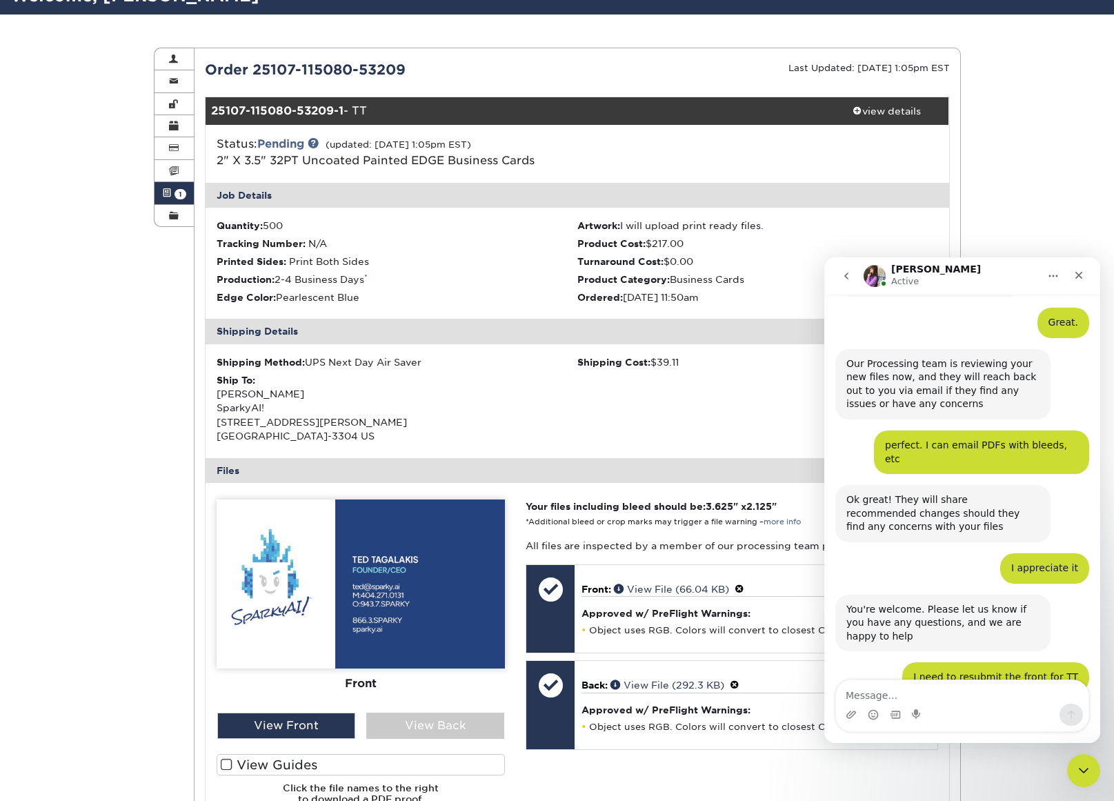
scroll to position [1192, 0]
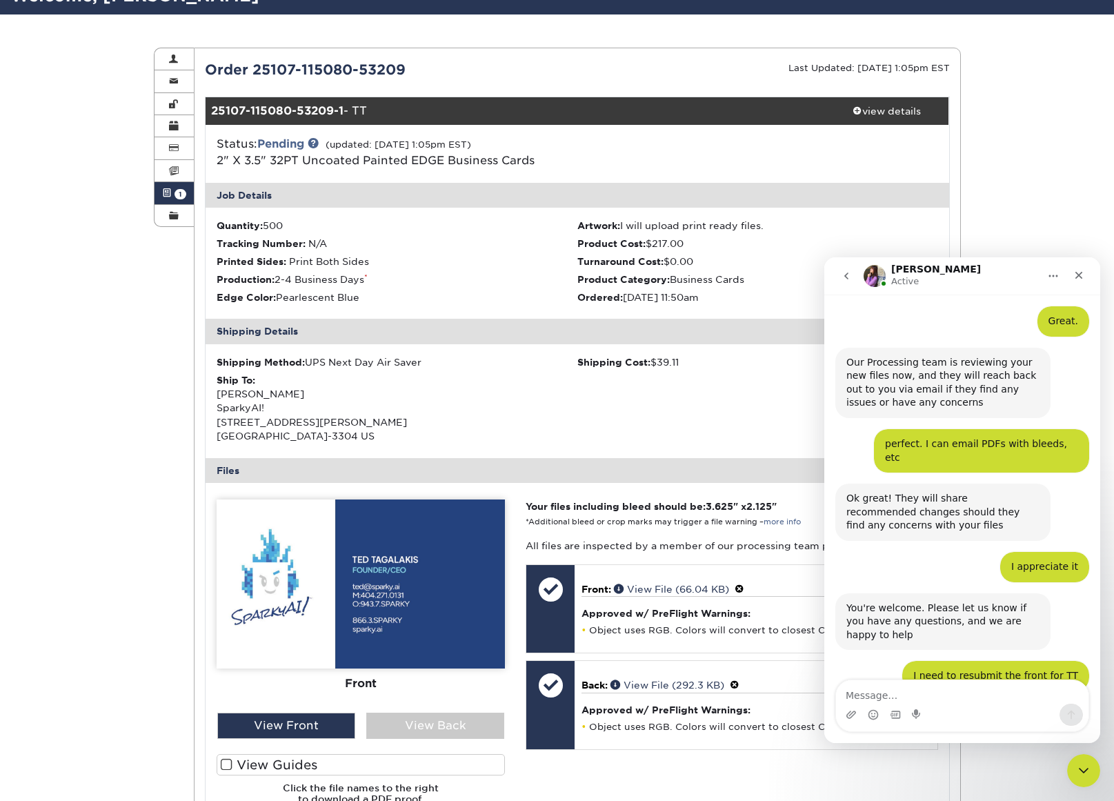
click at [152, 499] on div "Active Orders Account Overview Contact Information Change Password Address Book…" at bounding box center [557, 553] width 828 height 1079
click at [852, 715] on icon "Upload attachment" at bounding box center [850, 714] width 11 height 11
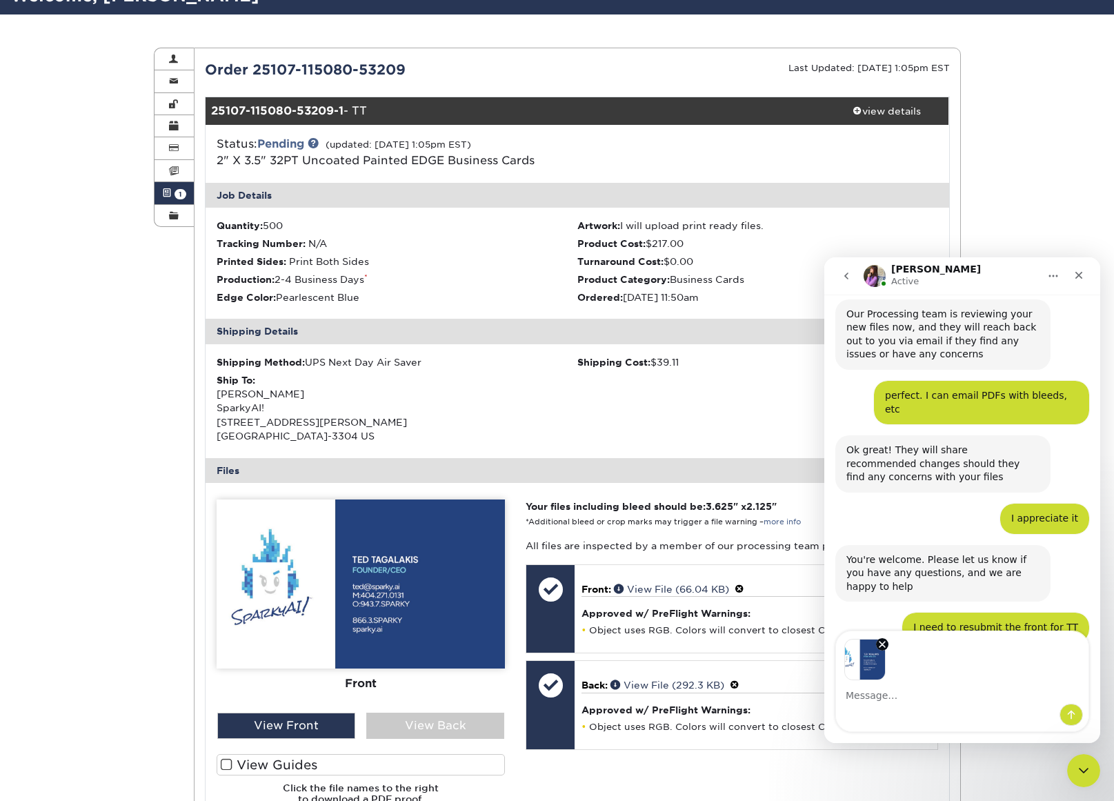
scroll to position [1241, 0]
type textarea "Here you go."
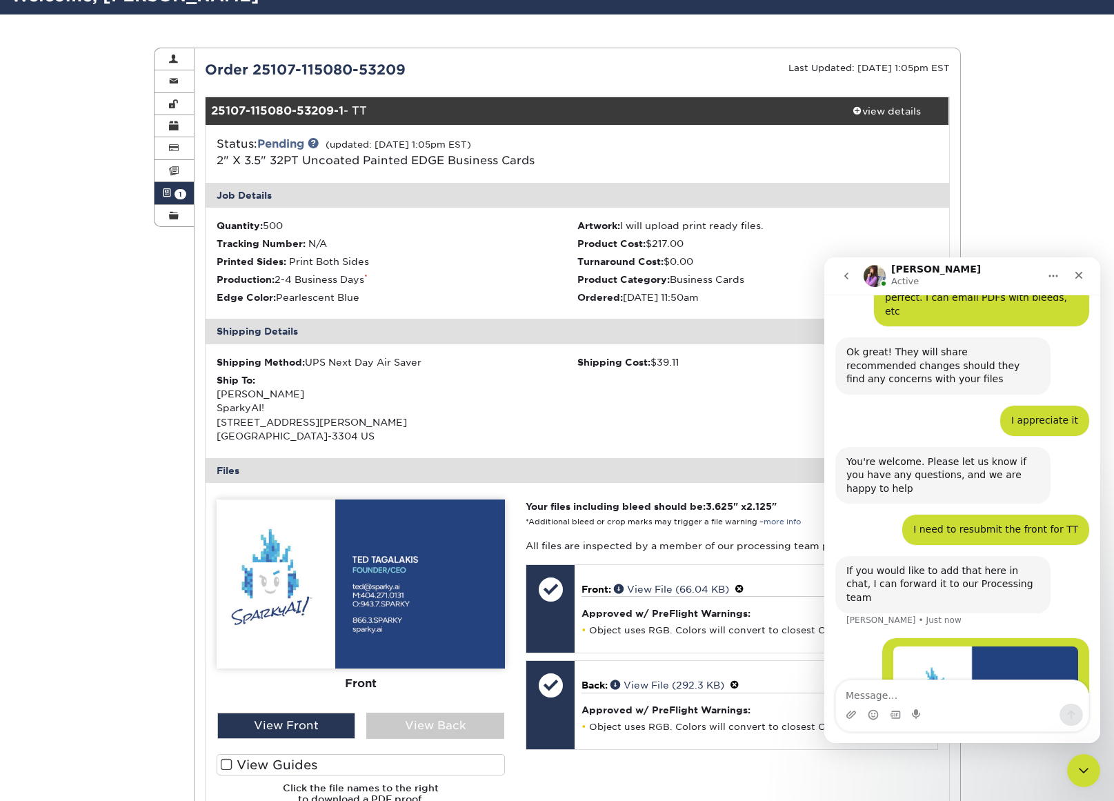
scroll to position [1348, 0]
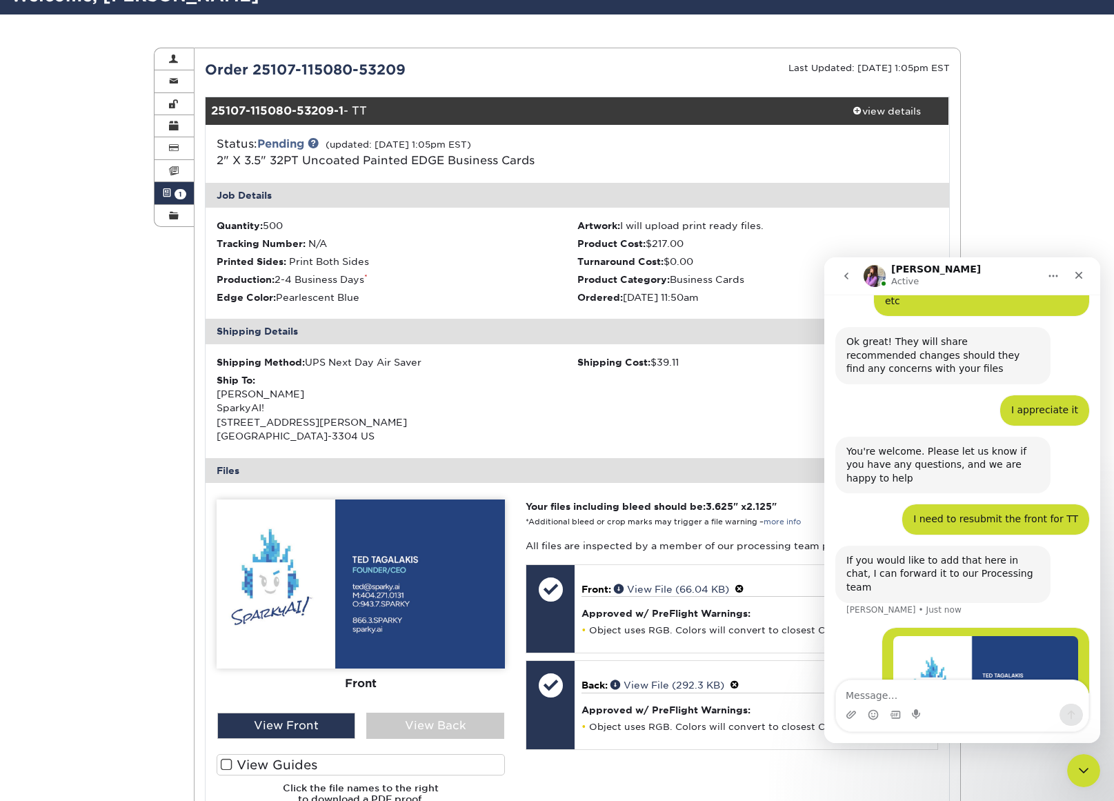
click at [126, 554] on div "Active Orders Account Overview Contact Information Change Password Address Book…" at bounding box center [557, 553] width 1114 height 1079
click at [86, 137] on div "Active Orders Account Overview Contact Information Change Password Address Book…" at bounding box center [557, 553] width 1114 height 1079
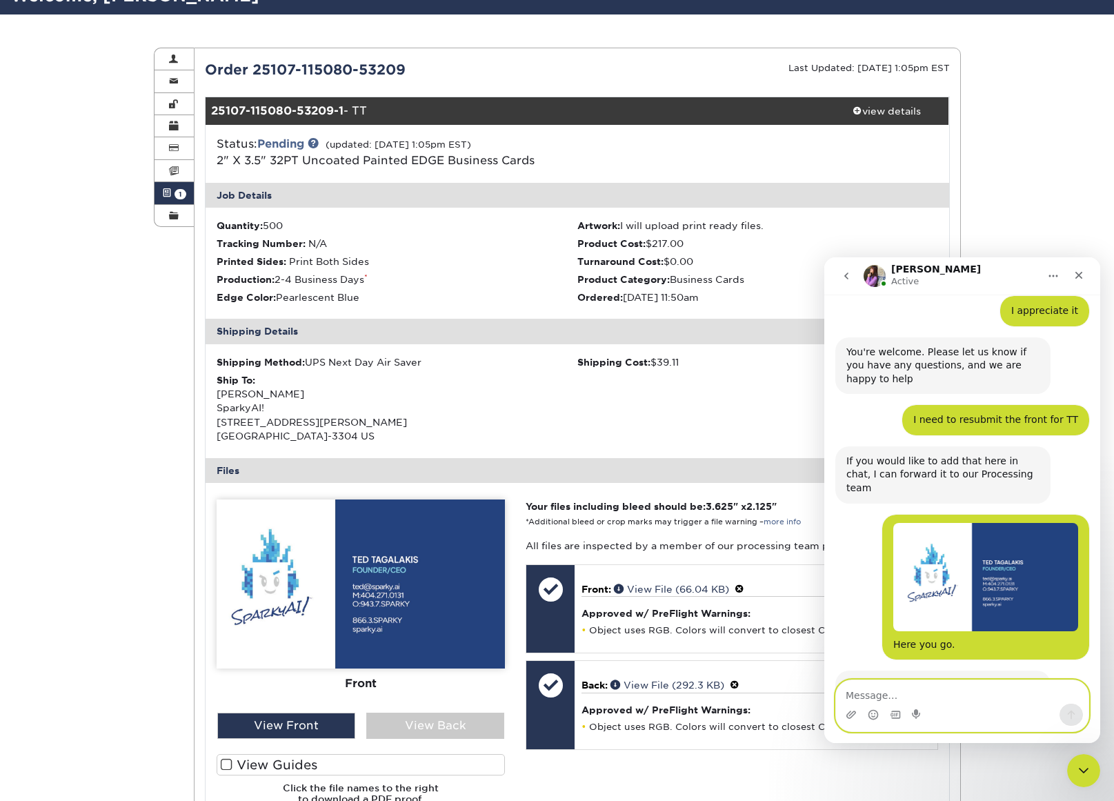
click at [935, 702] on textarea "Message…" at bounding box center [962, 691] width 252 height 23
click at [936, 698] on textarea "Message…" at bounding box center [962, 691] width 252 height 23
type textarea "I"
type textarea "I think we're set."
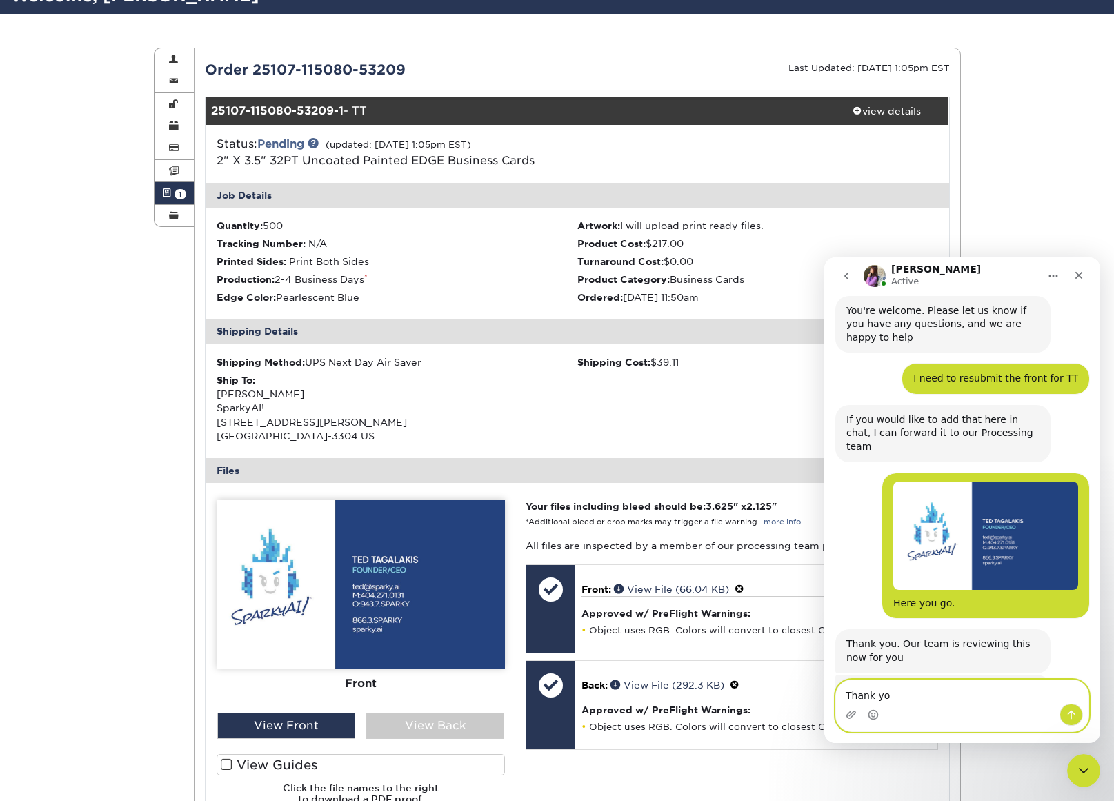
type textarea "Thank you"
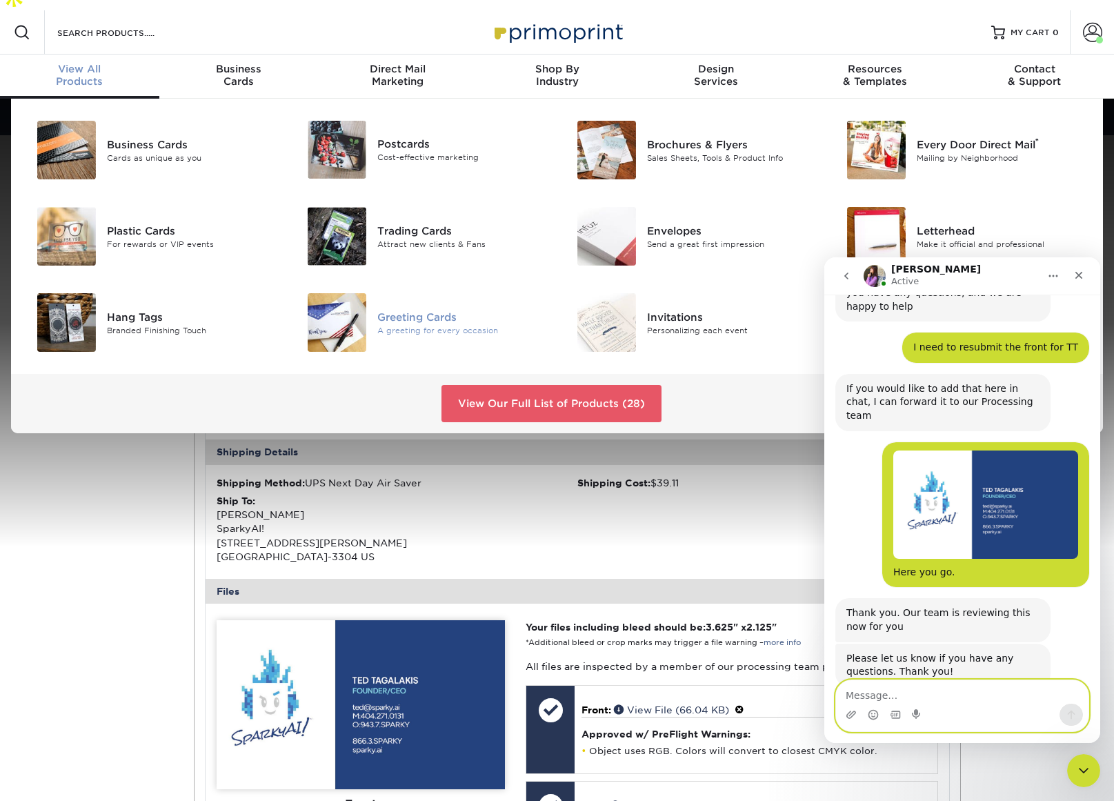
scroll to position [69, 0]
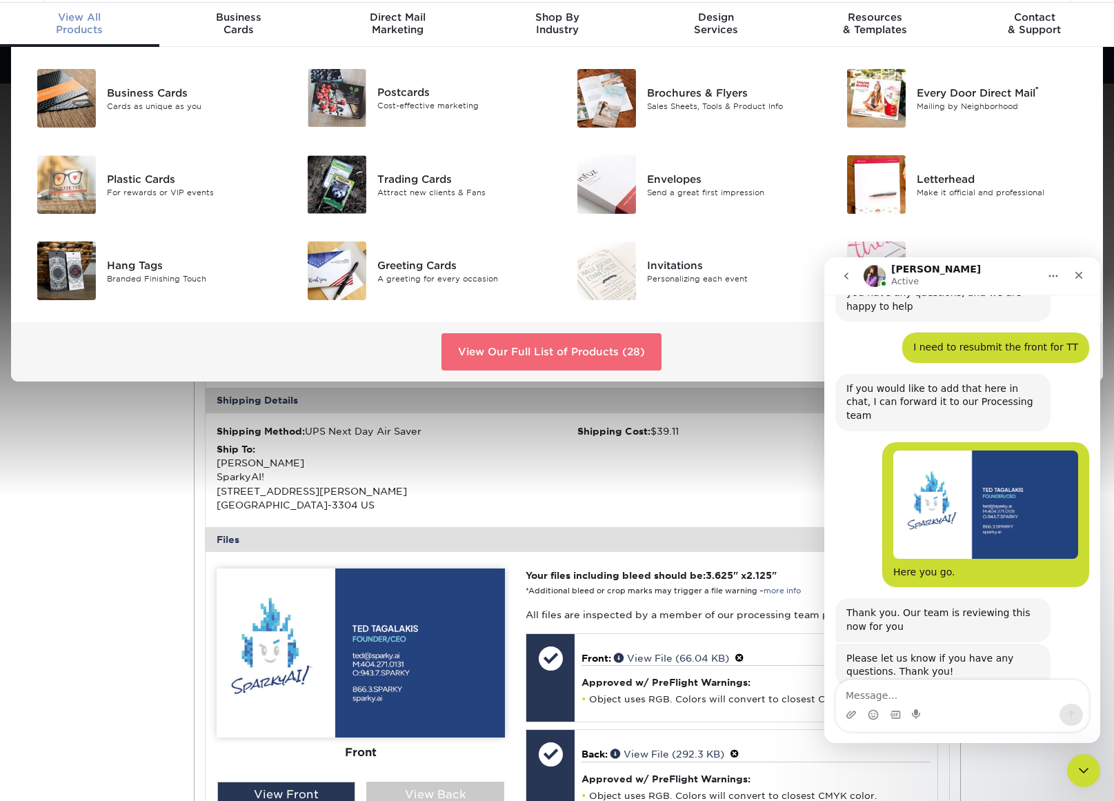
click at [536, 333] on link "View Our Full List of Products (28)" at bounding box center [551, 351] width 220 height 37
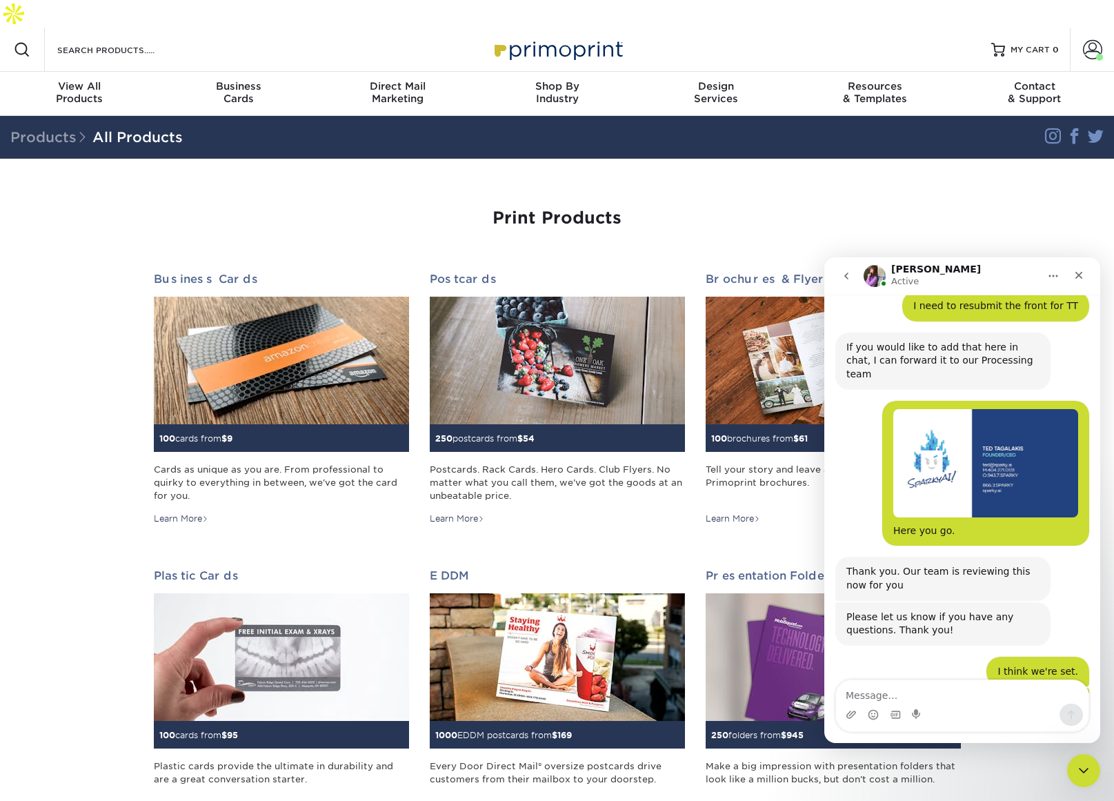
click at [872, 718] on icon "Emoji picker" at bounding box center [873, 714] width 11 height 11
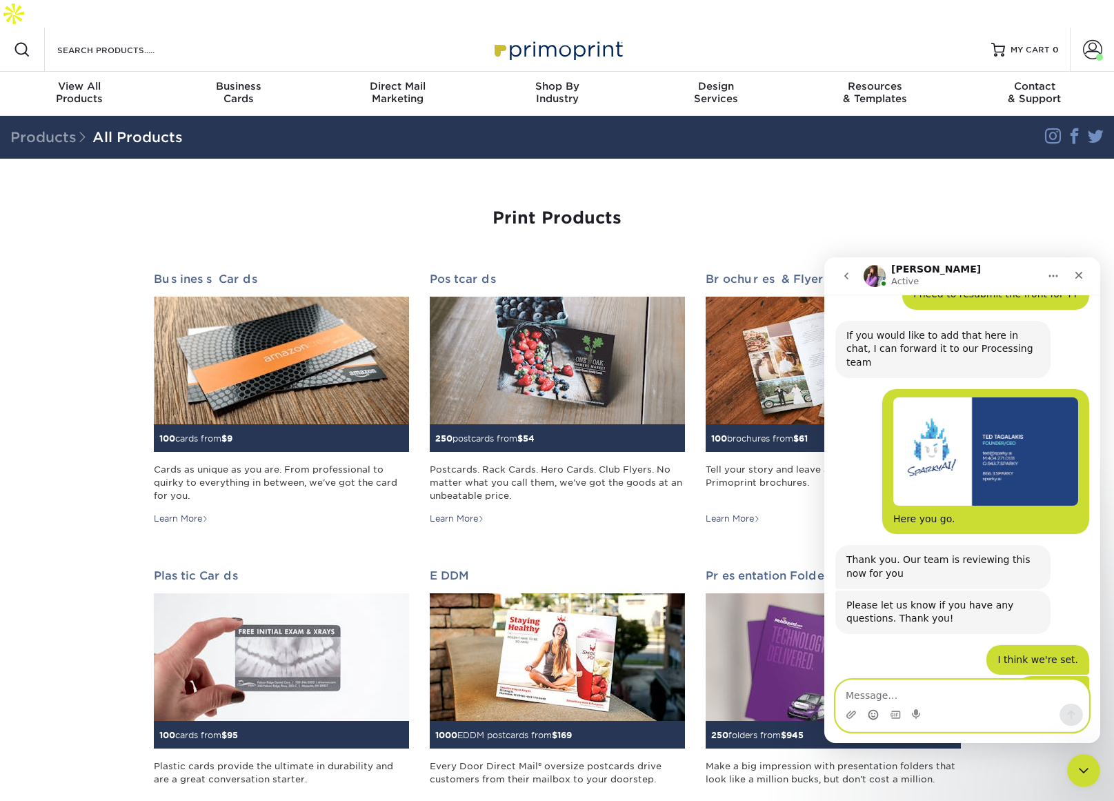
scroll to position [1639, 0]
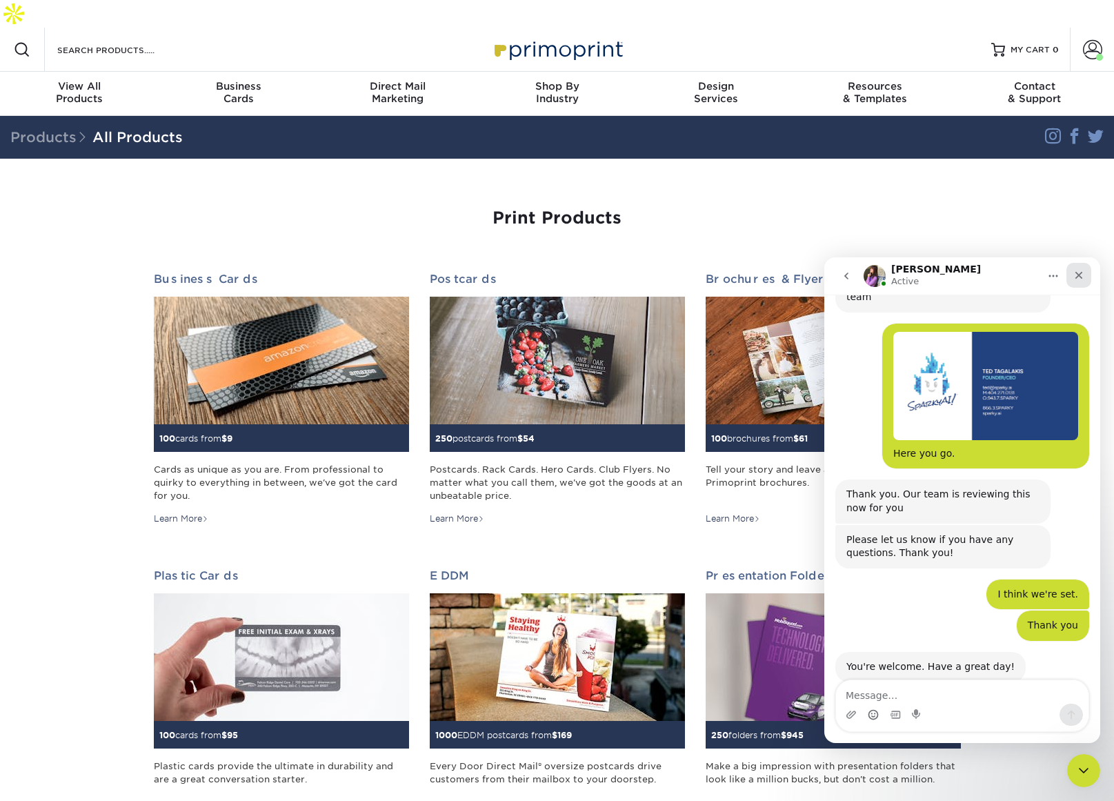
click at [1077, 279] on icon "Close" at bounding box center [1078, 275] width 11 height 11
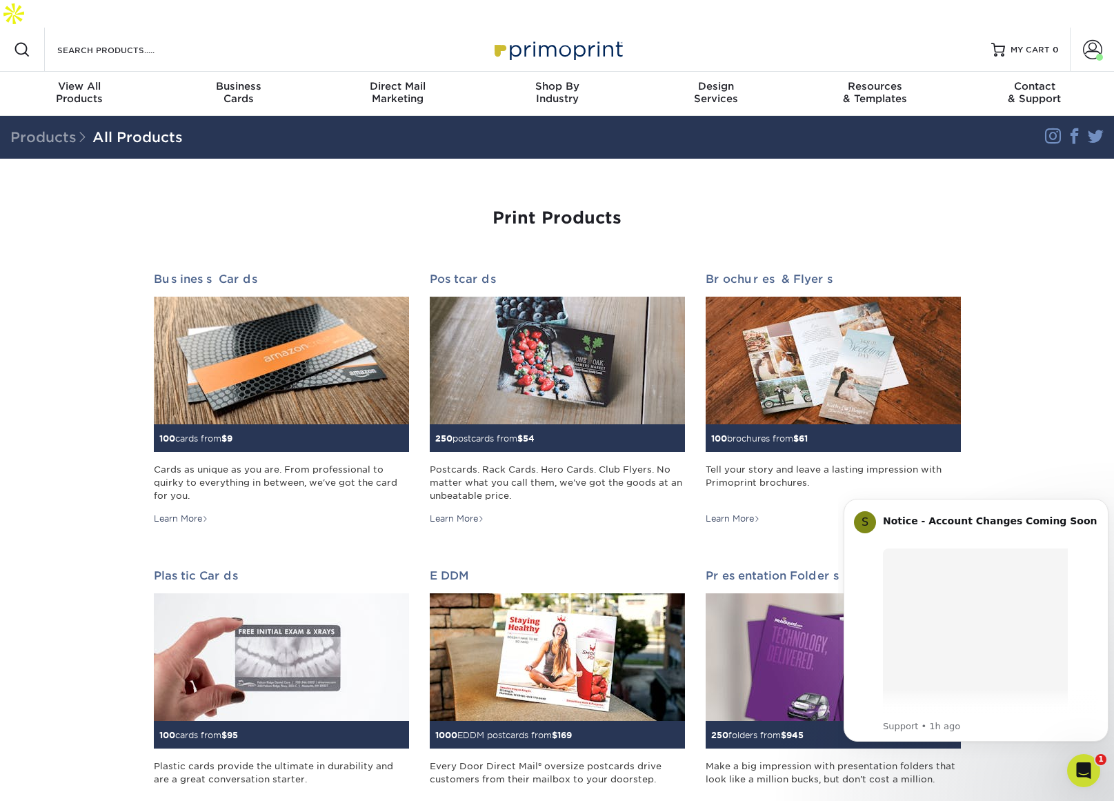
scroll to position [0, 0]
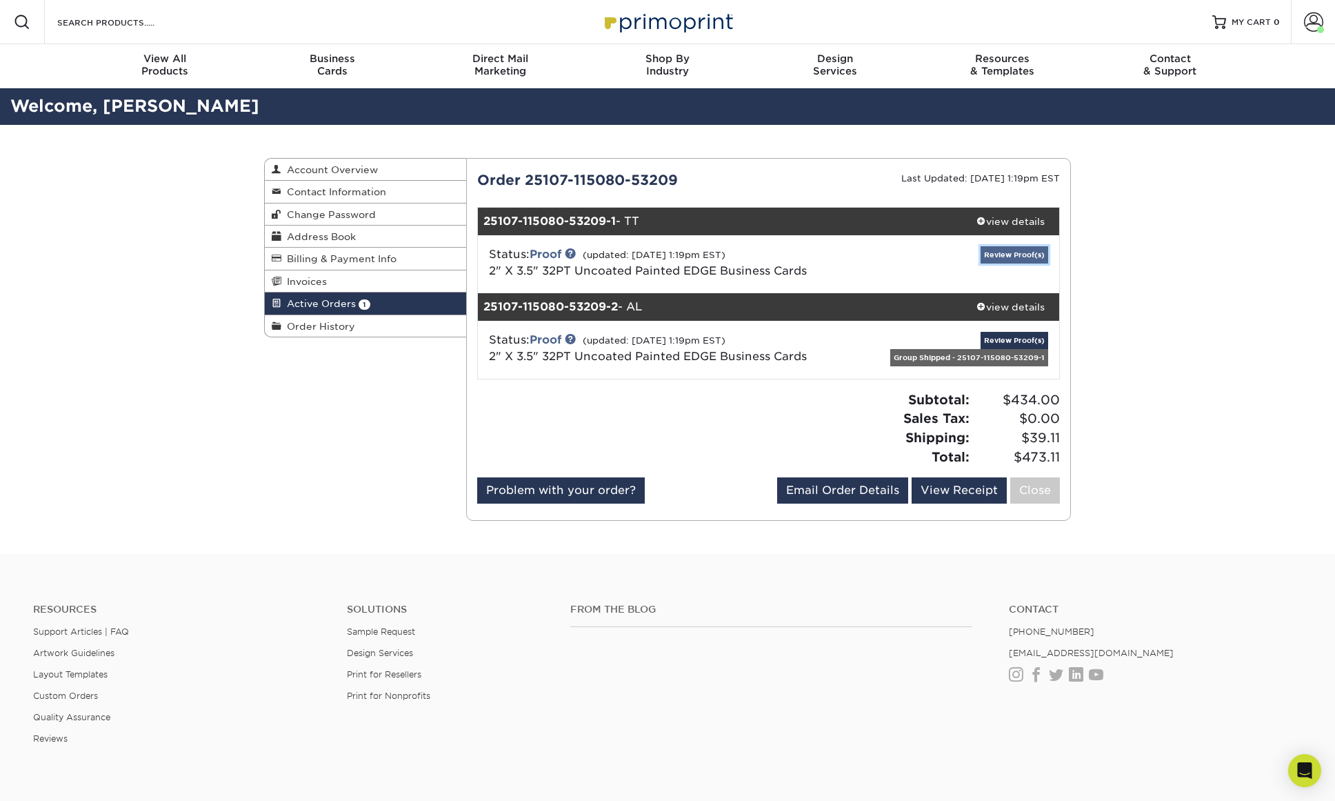
click at [993, 256] on link "Review Proof(s)" at bounding box center [1015, 254] width 68 height 17
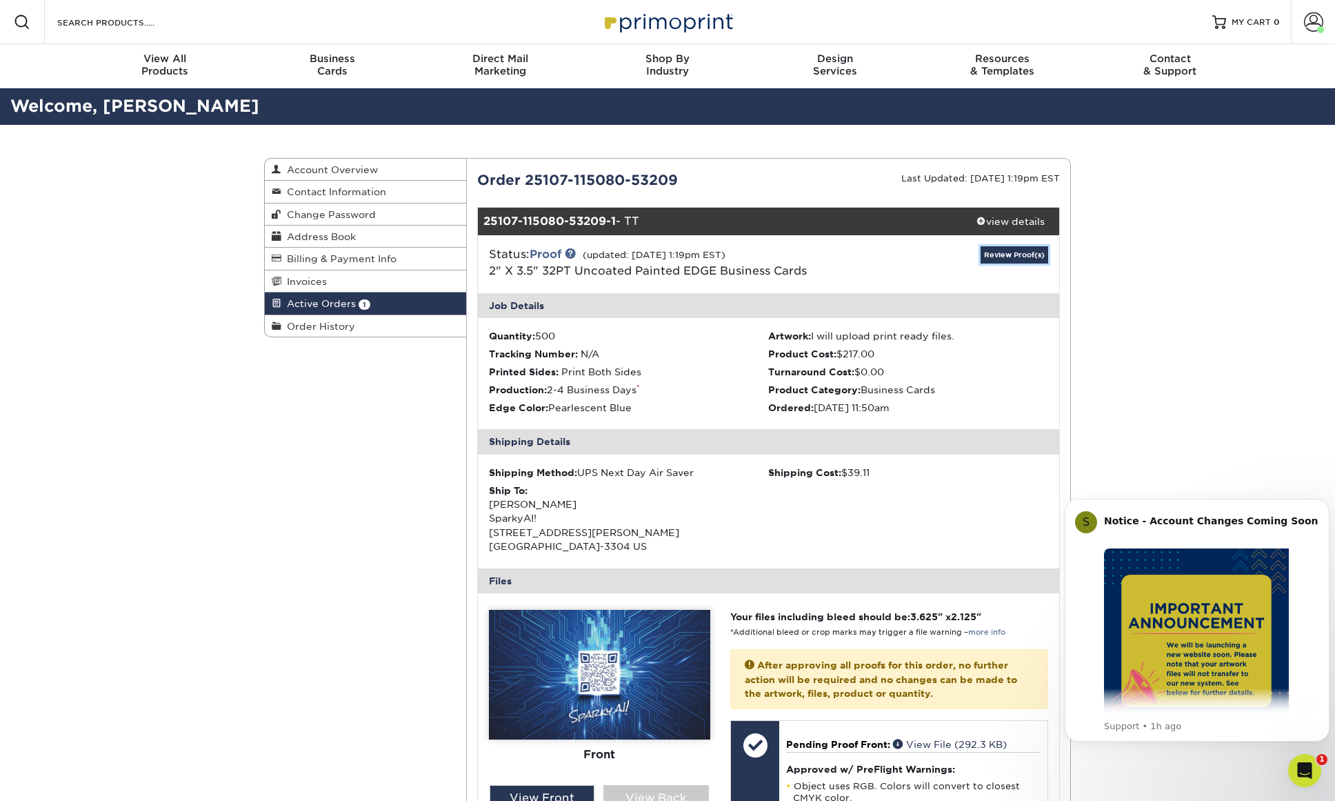
scroll to position [207, 0]
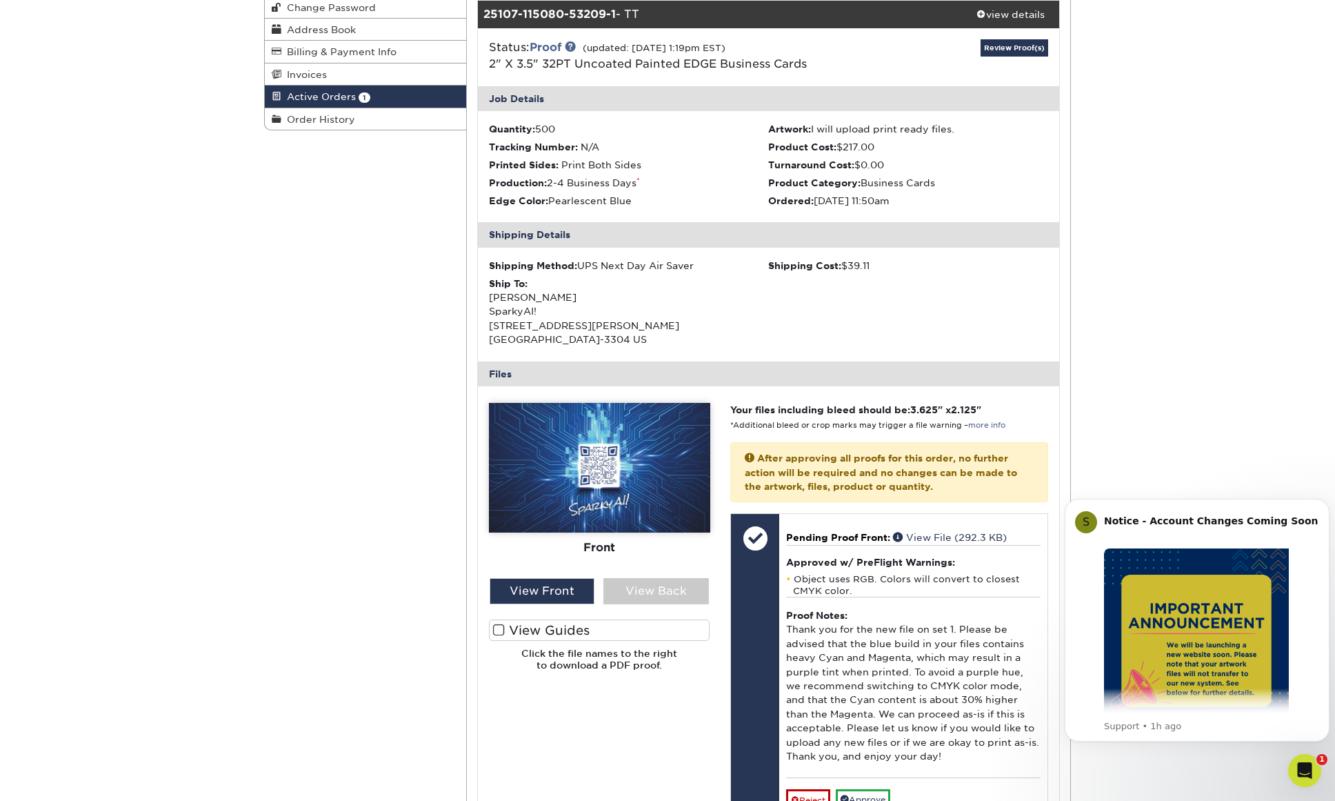
click at [559, 481] on img at bounding box center [599, 468] width 221 height 130
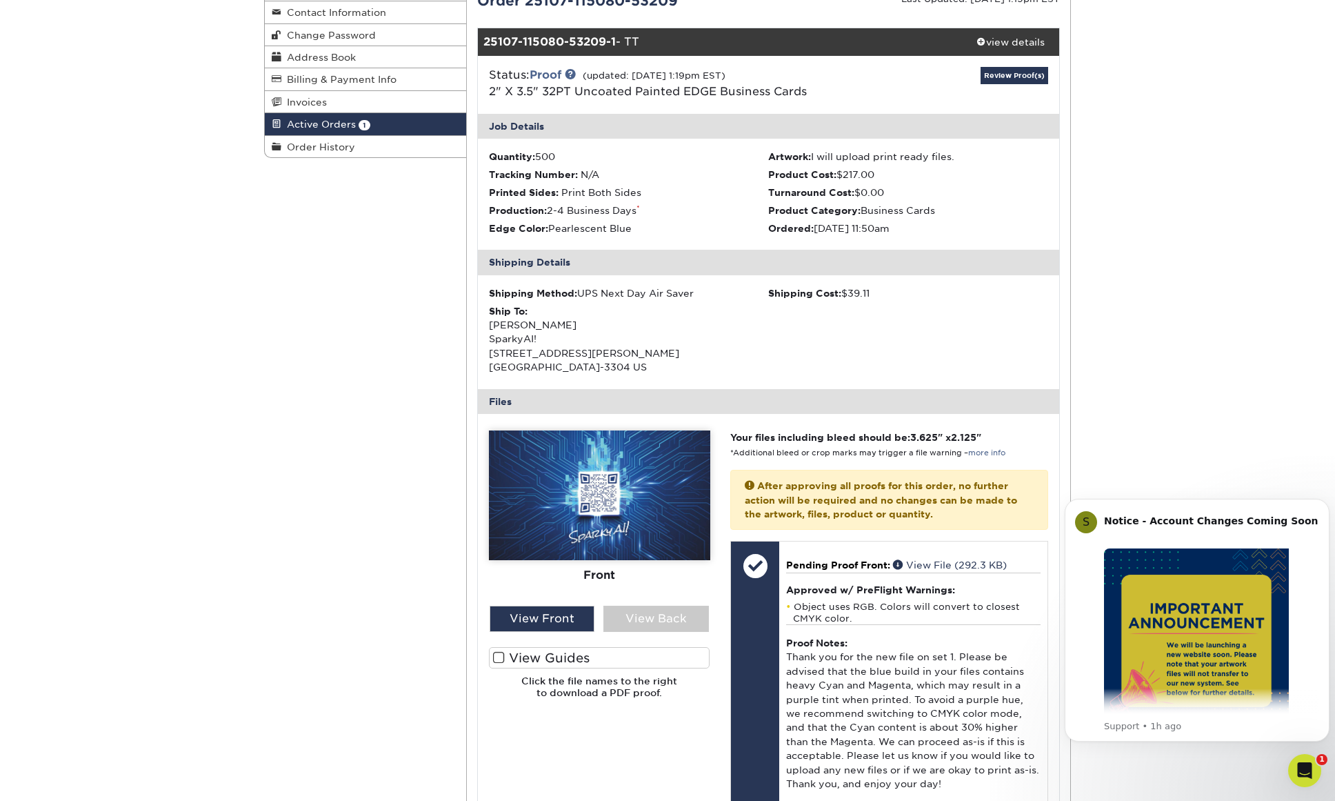
click at [500, 651] on span at bounding box center [499, 657] width 12 height 13
click at [0, 0] on input "View Guides" at bounding box center [0, 0] width 0 height 0
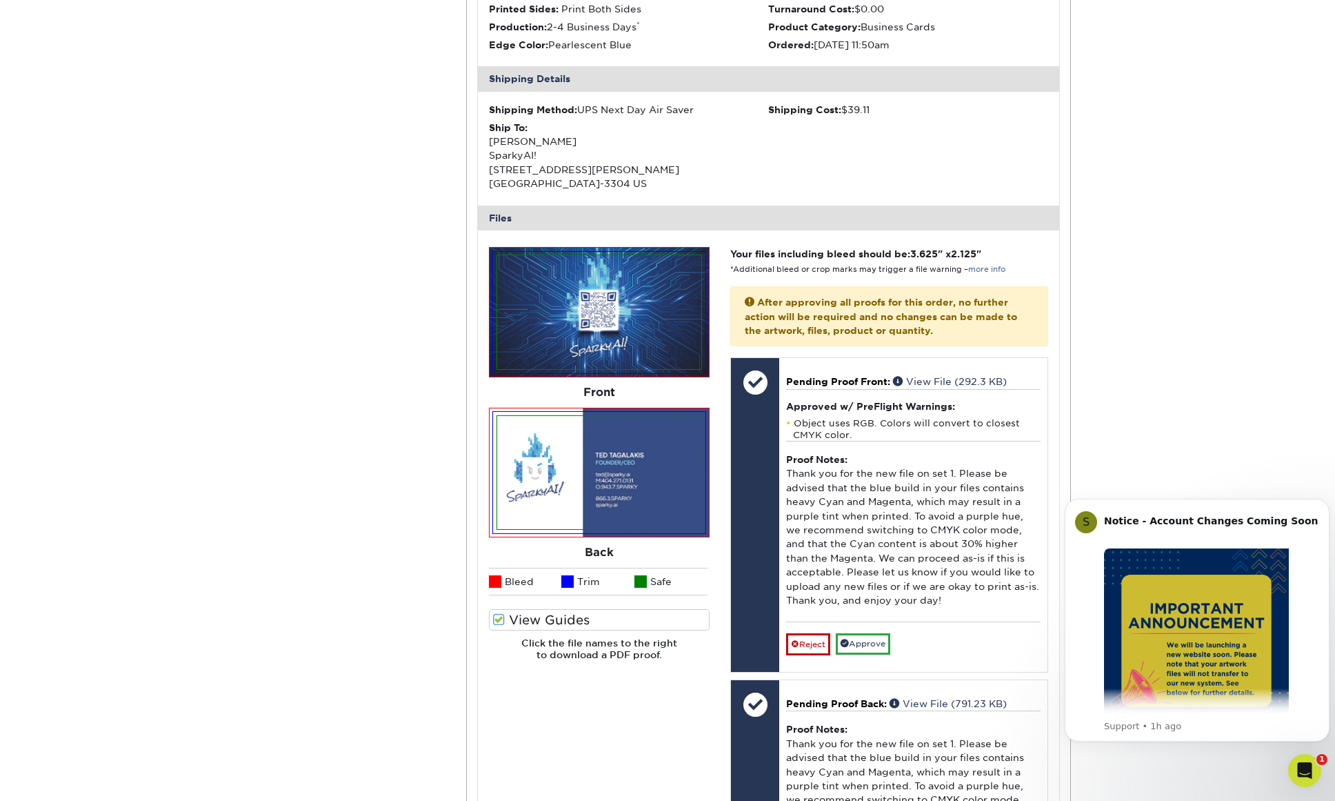
scroll to position [414, 0]
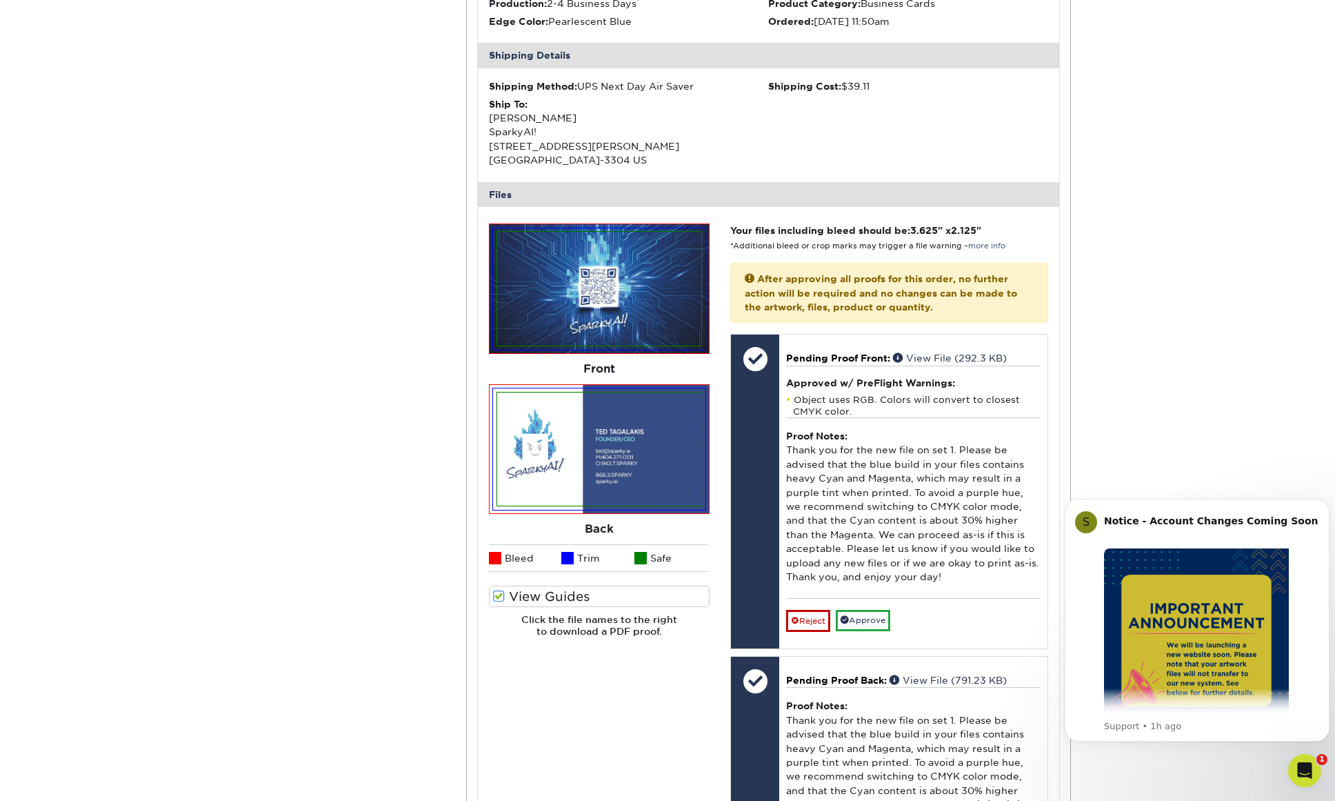
click at [495, 590] on span at bounding box center [499, 596] width 12 height 13
click at [0, 0] on input "View Guides" at bounding box center [0, 0] width 0 height 0
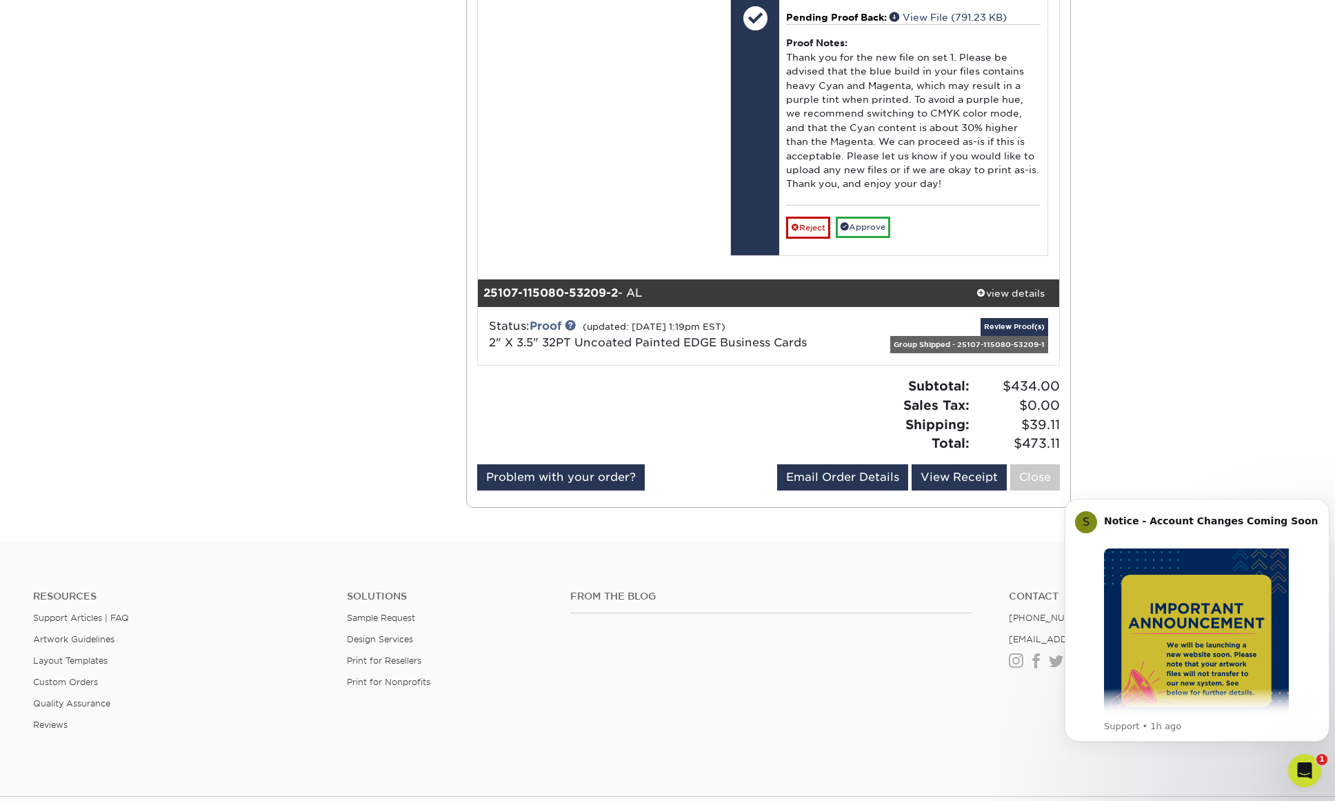
scroll to position [1103, 0]
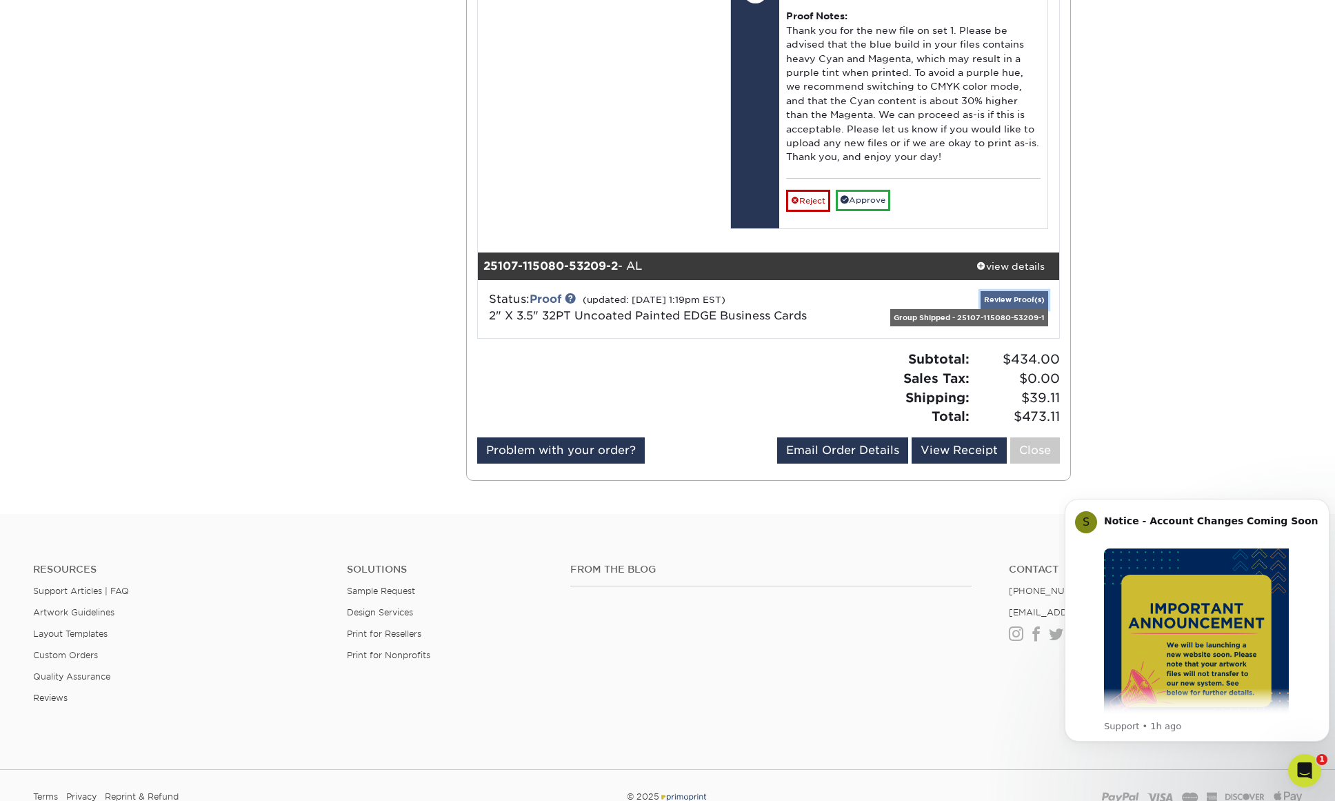
click at [1002, 291] on link "Review Proof(s)" at bounding box center [1015, 299] width 68 height 17
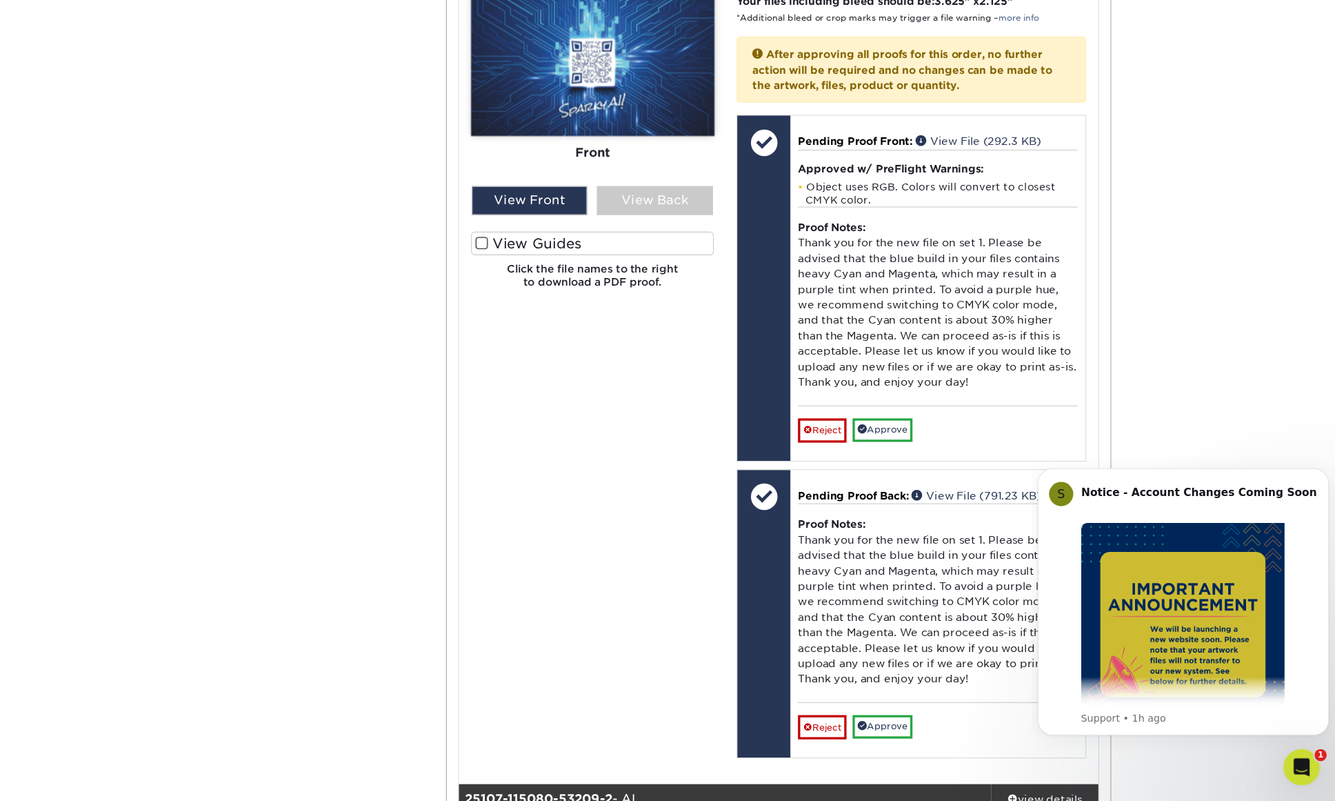
scroll to position [644, 0]
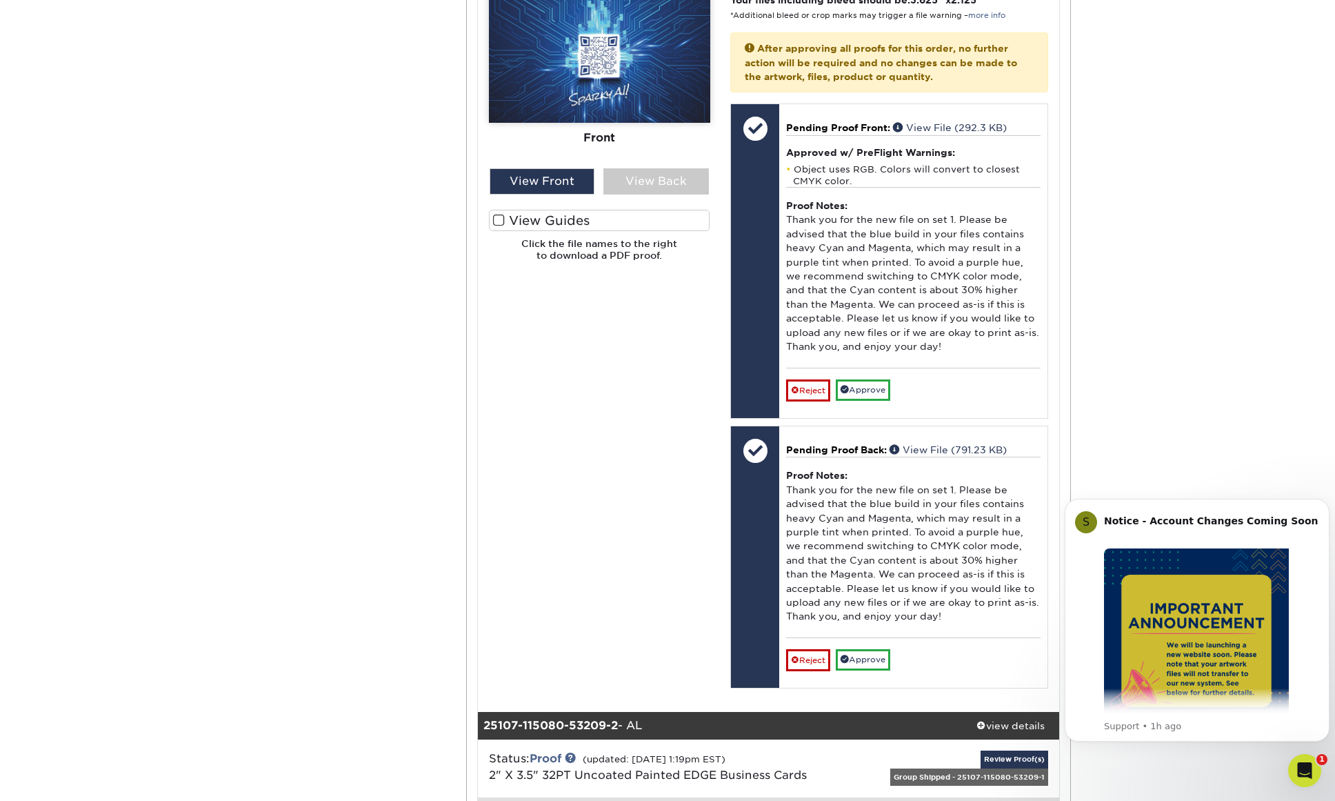
drag, startPoint x: 801, startPoint y: 36, endPoint x: 650, endPoint y: 367, distance: 364.1
click at [650, 367] on div "Please Upload Your Files We accept: PDF , JPEG 1 or TIFF 1 files. Submitting AI…" at bounding box center [600, 344] width 242 height 702
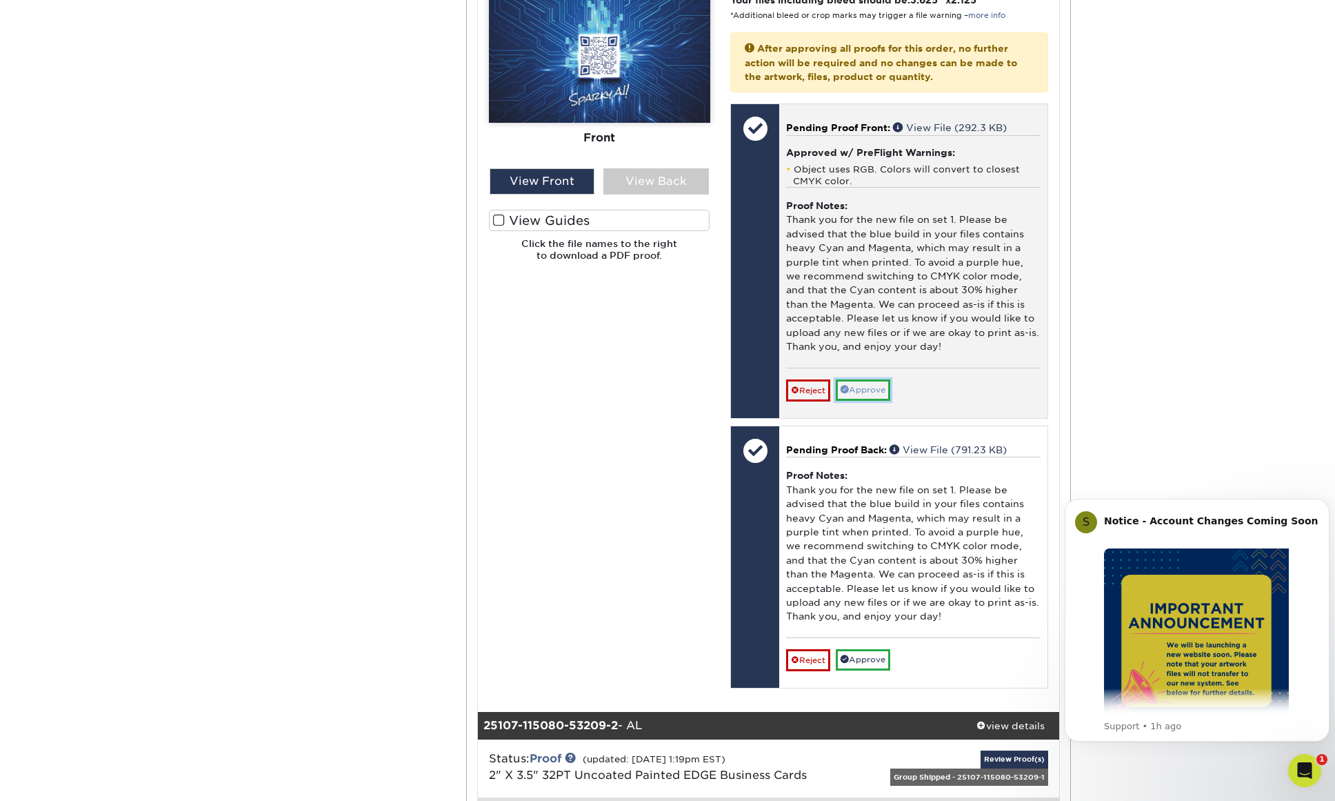
click at [859, 379] on link "Approve" at bounding box center [863, 389] width 54 height 21
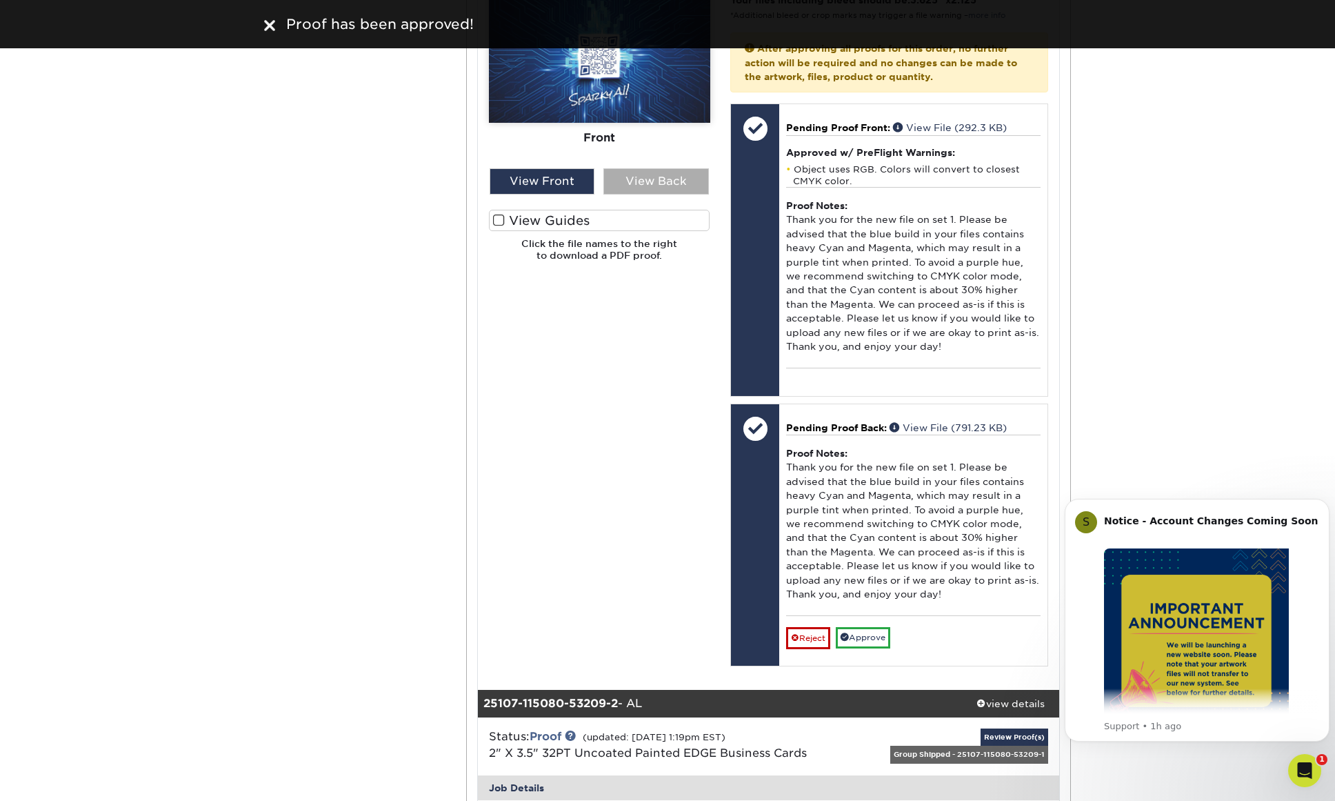
click at [663, 168] on div "View Back" at bounding box center [656, 181] width 106 height 26
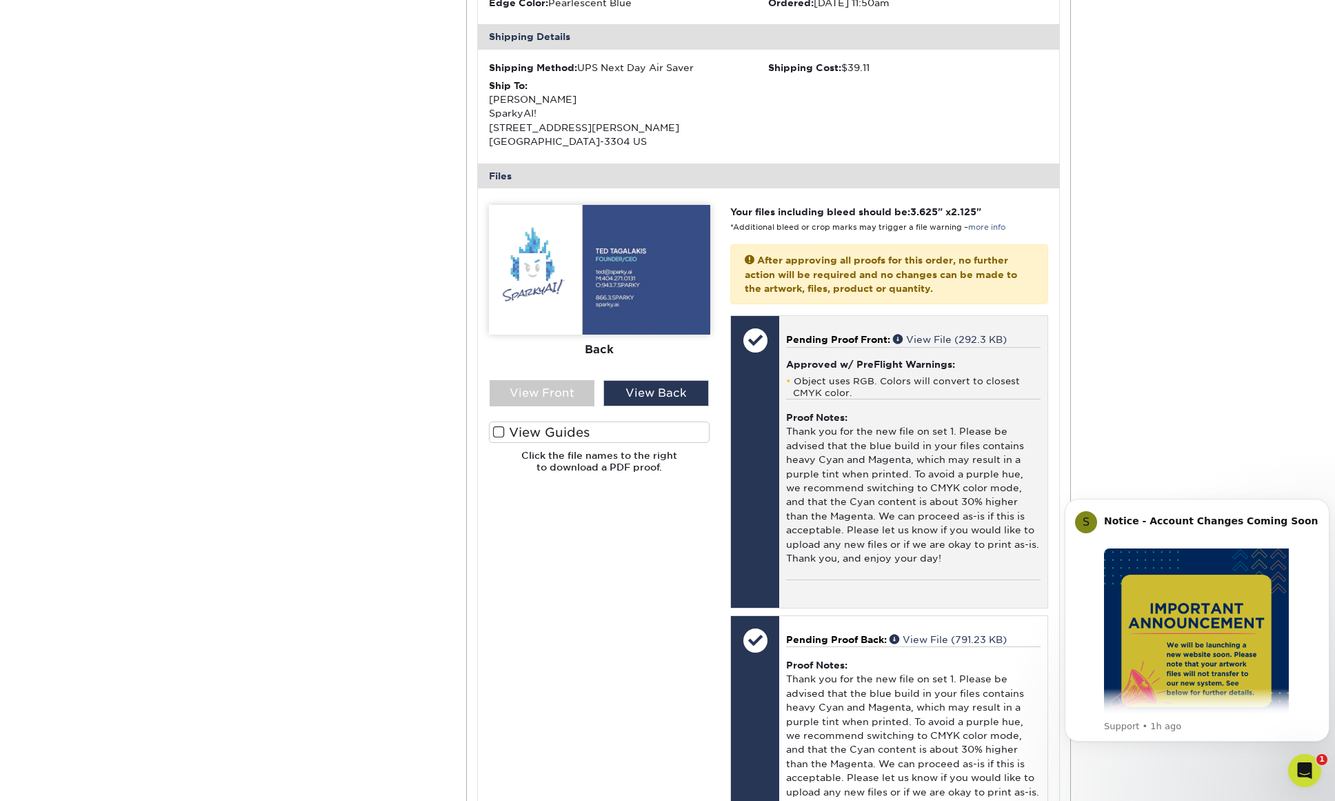
scroll to position [575, 0]
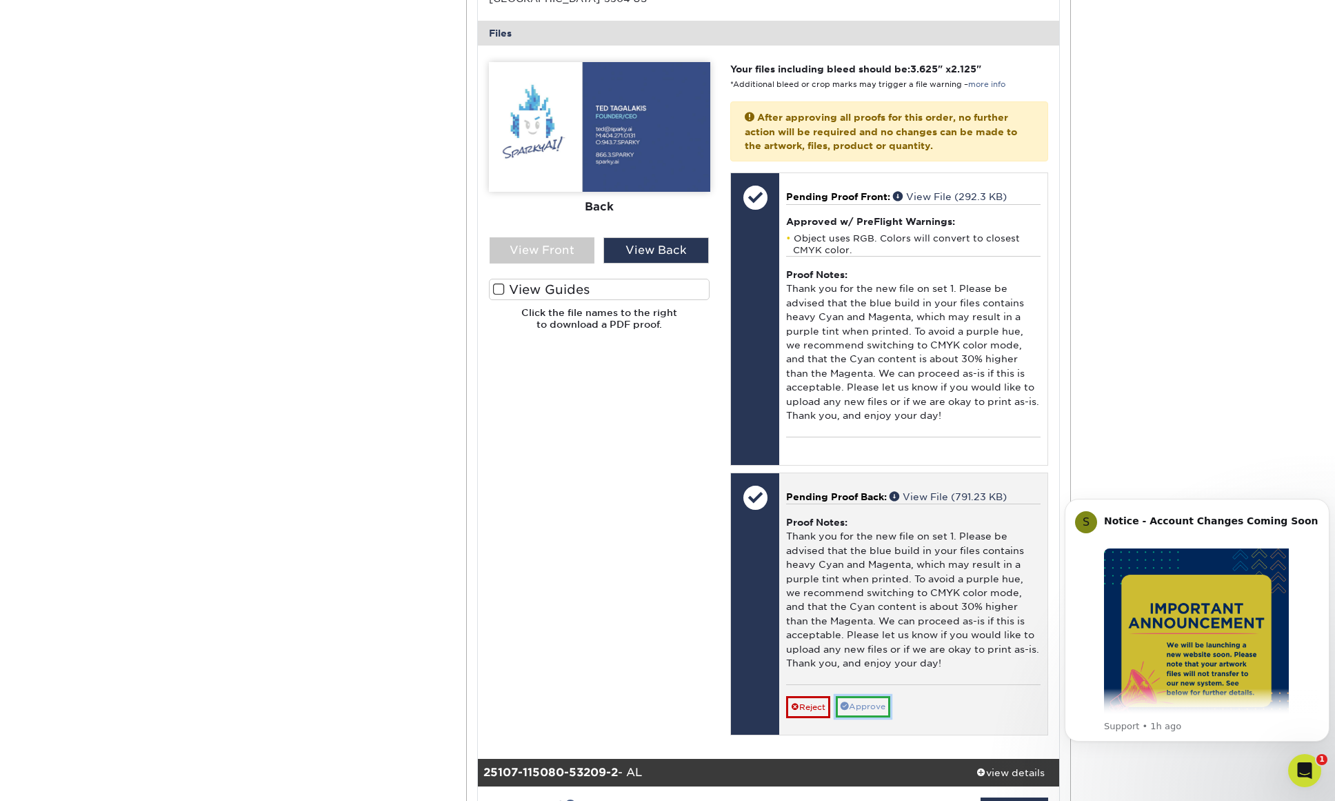
click at [882, 696] on link "Approve" at bounding box center [863, 706] width 54 height 21
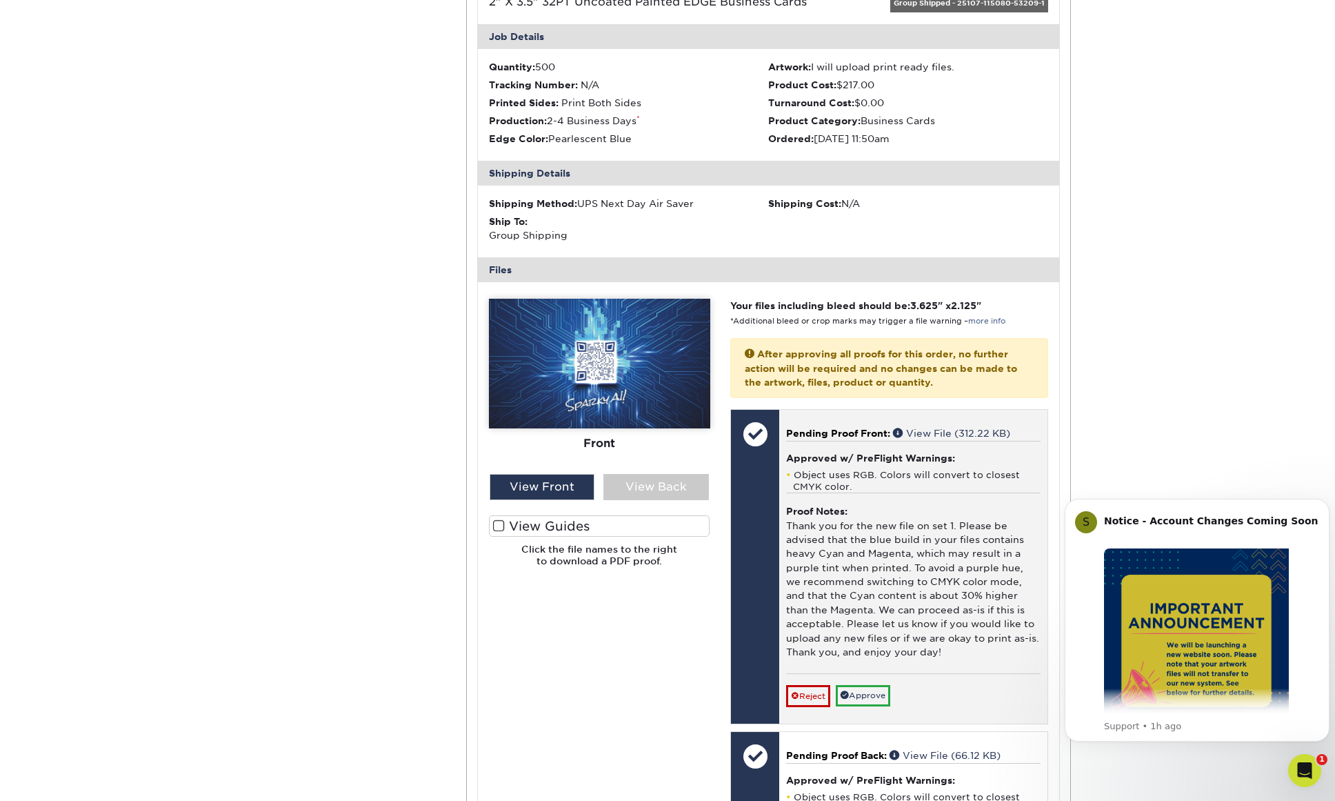
scroll to position [1381, 0]
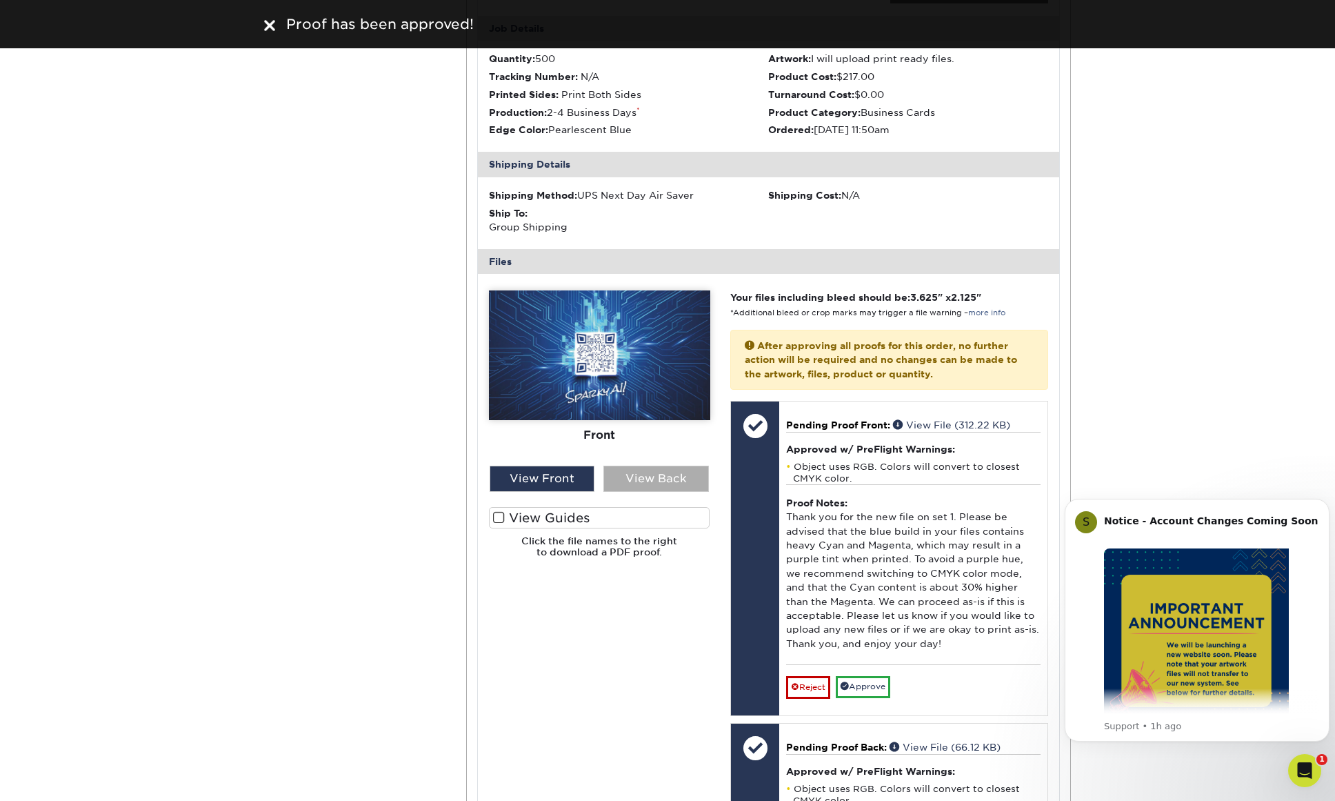
click at [672, 466] on div "View Back" at bounding box center [656, 479] width 106 height 26
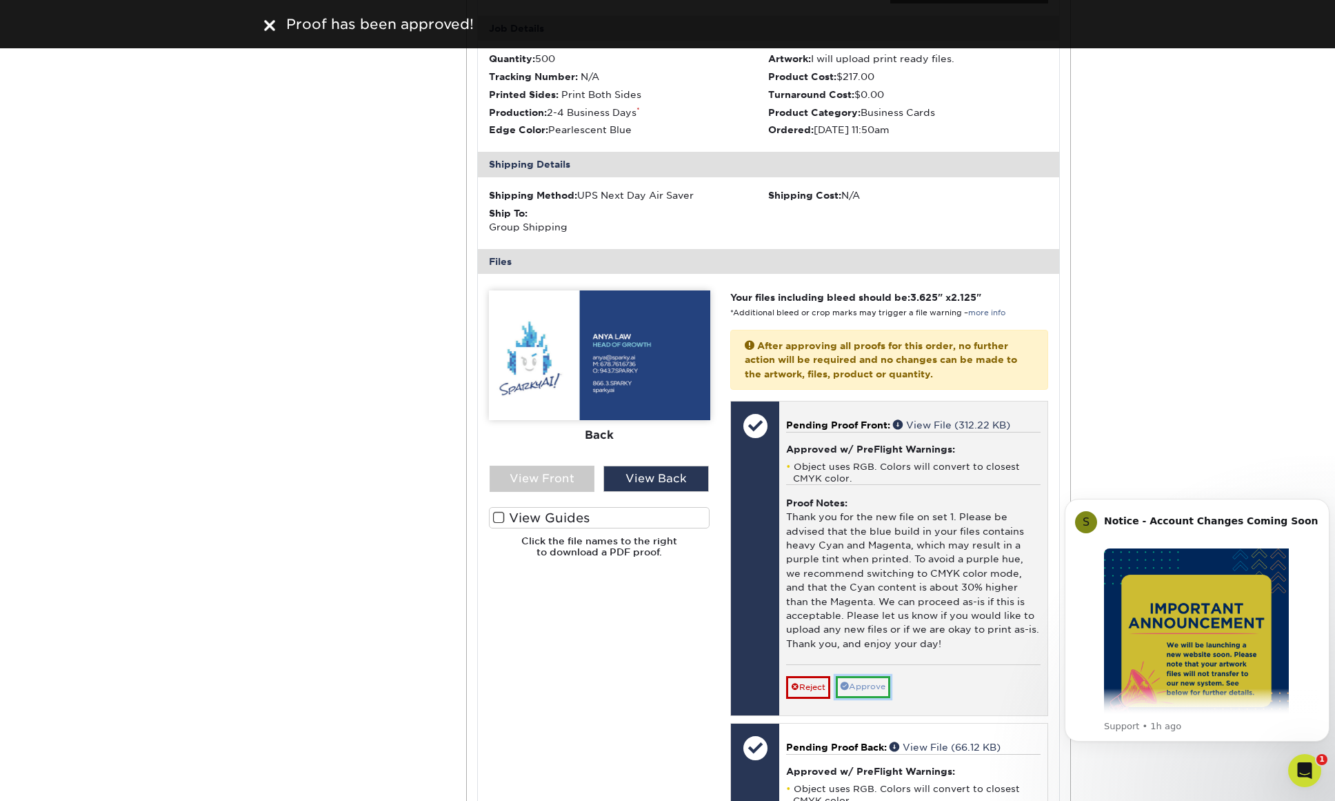
click at [868, 676] on link "Approve" at bounding box center [863, 686] width 54 height 21
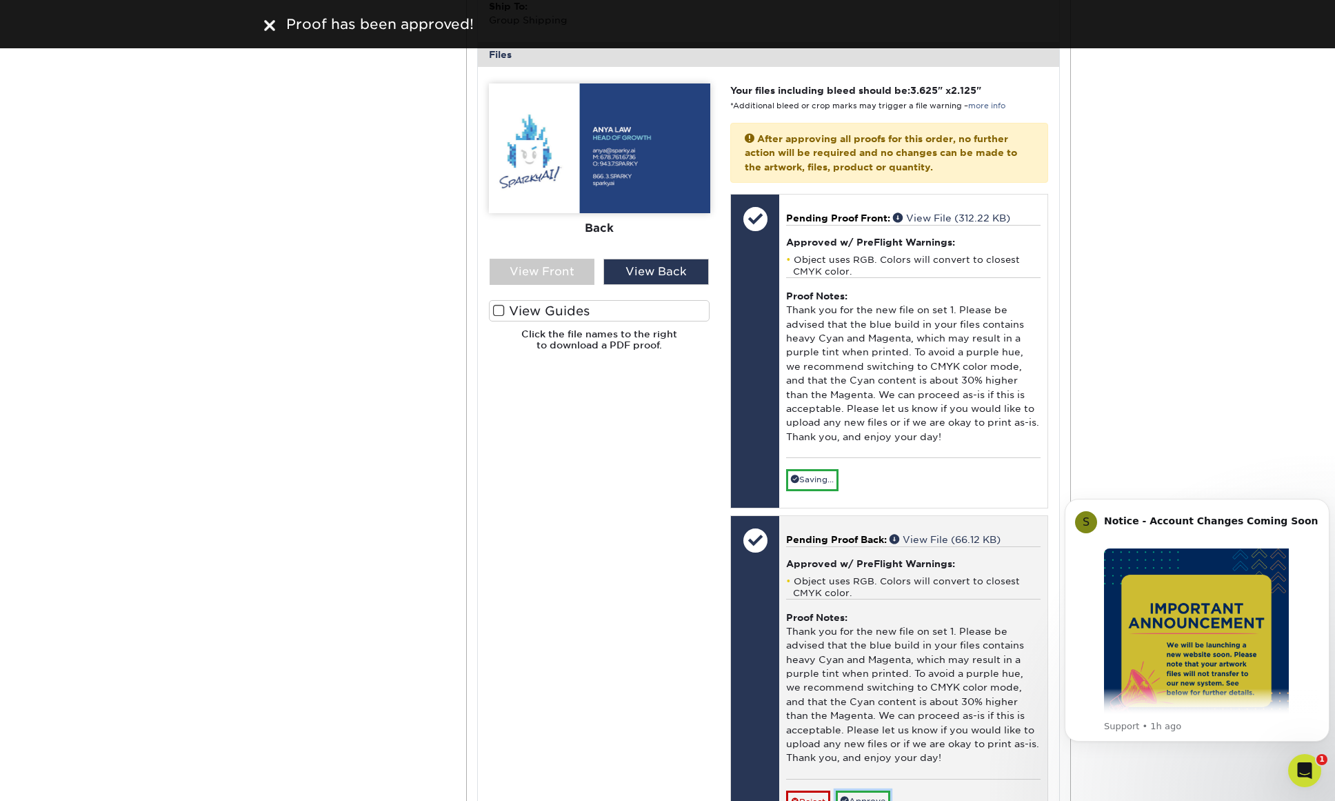
click at [865, 790] on link "Approve" at bounding box center [863, 800] width 54 height 21
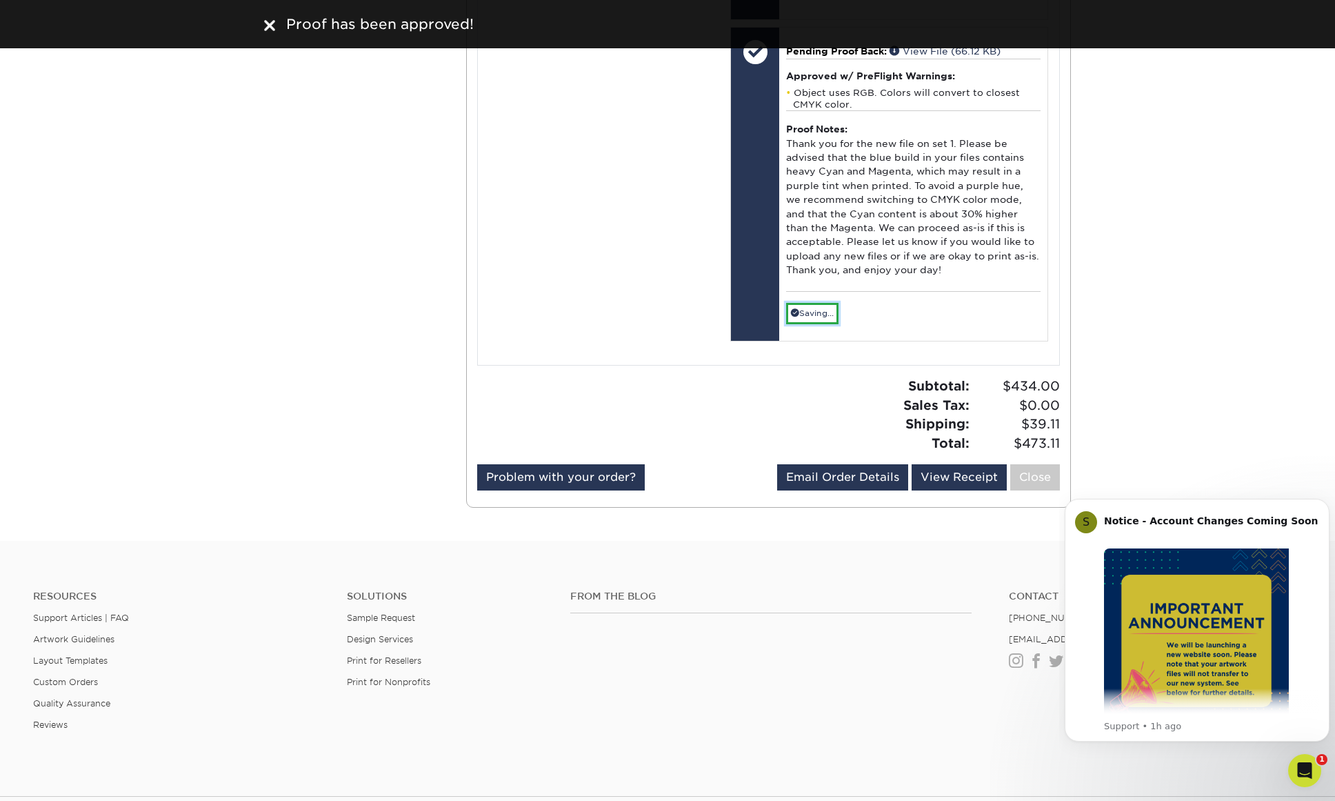
scroll to position [2071, 0]
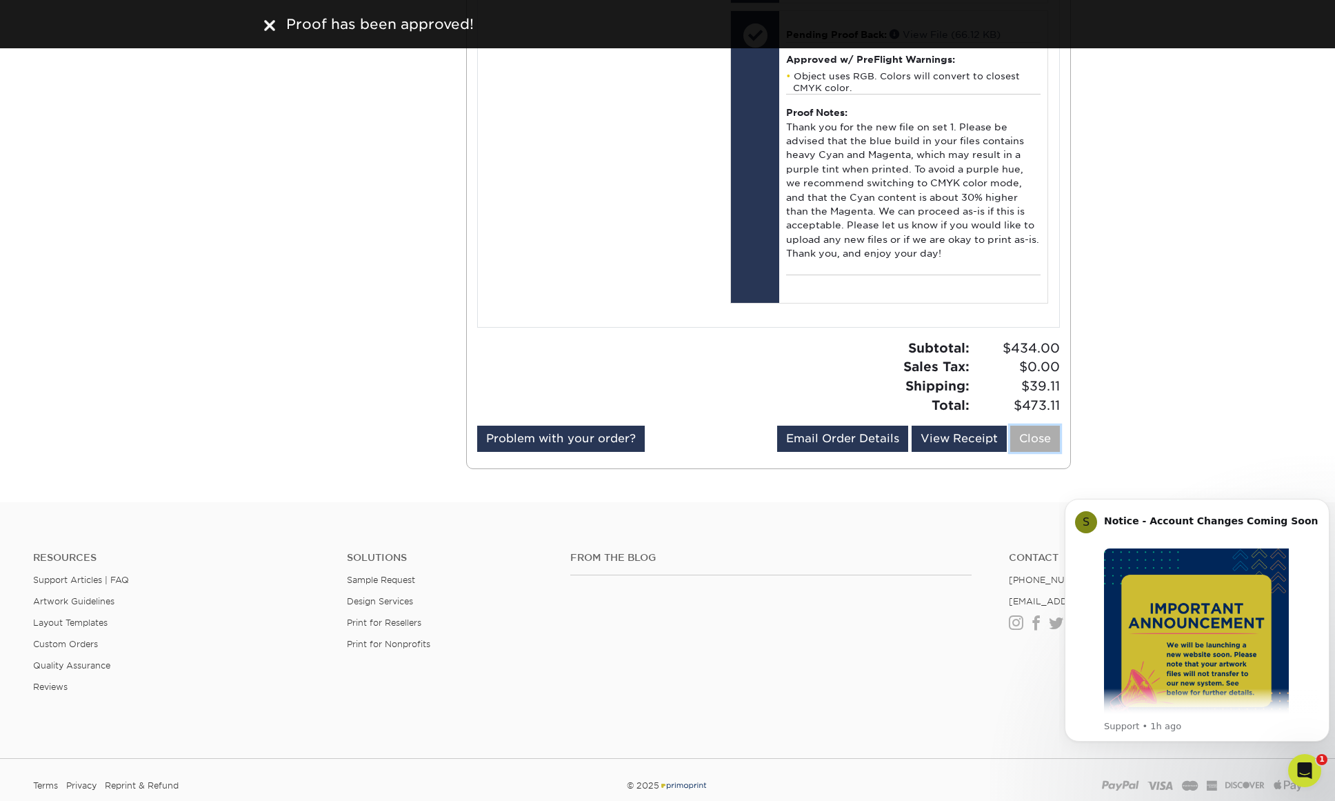
click at [1040, 426] on link "Close" at bounding box center [1035, 439] width 50 height 26
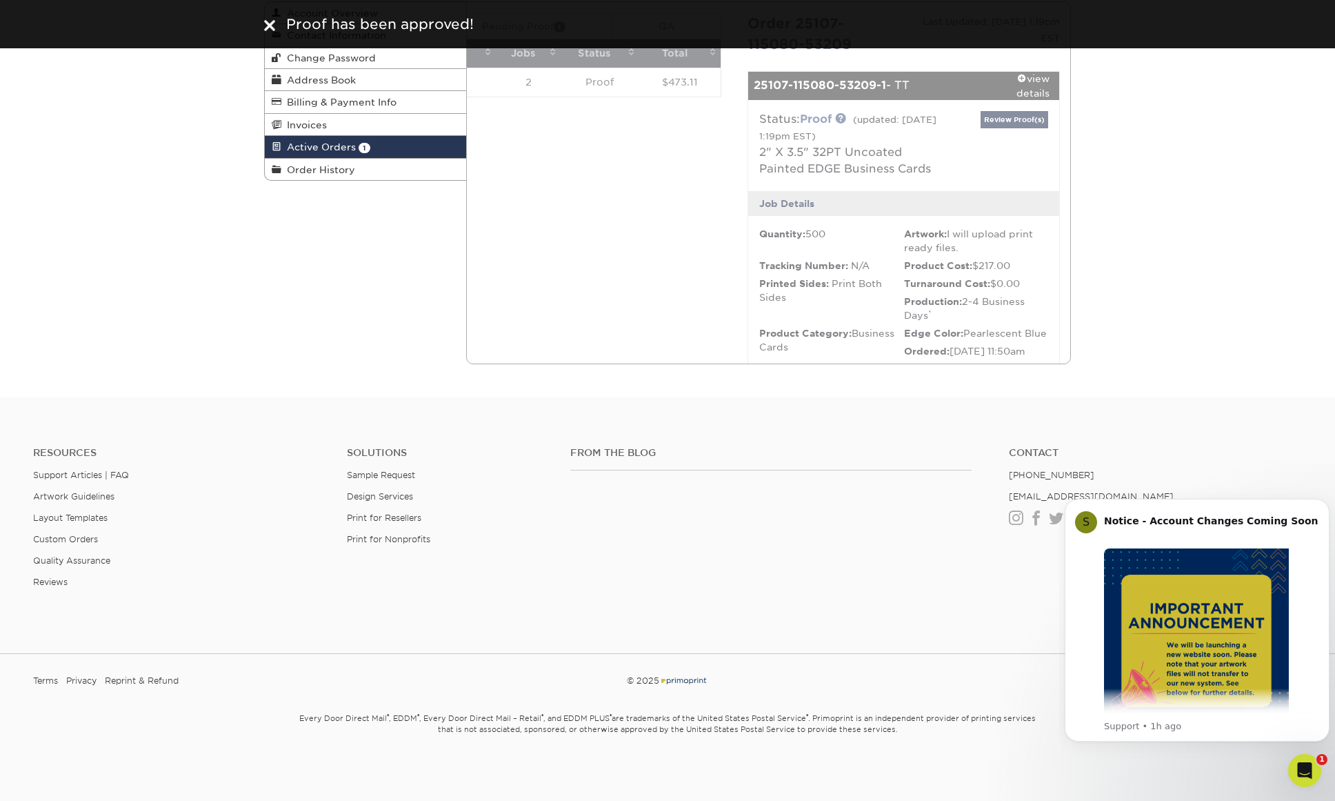
scroll to position [157, 0]
